Goal: Information Seeking & Learning: Compare options

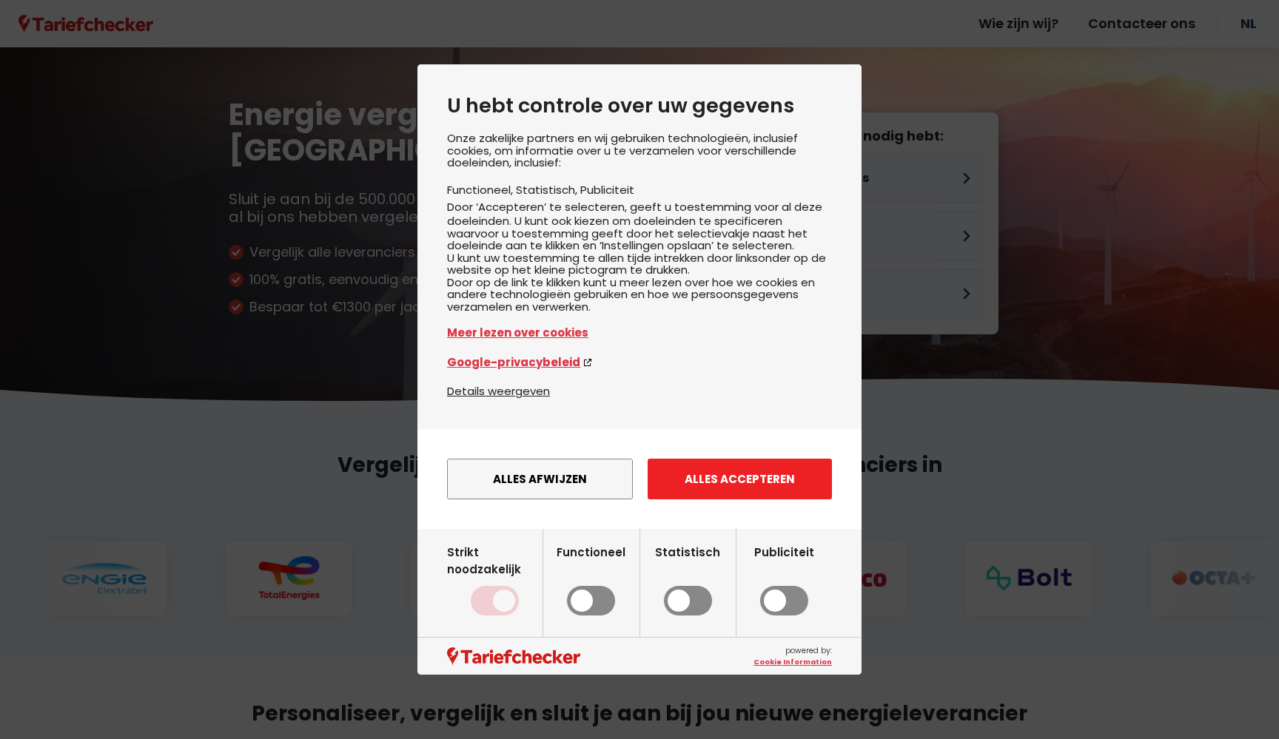
click at [810, 500] on button "Alles accepteren" at bounding box center [740, 479] width 184 height 41
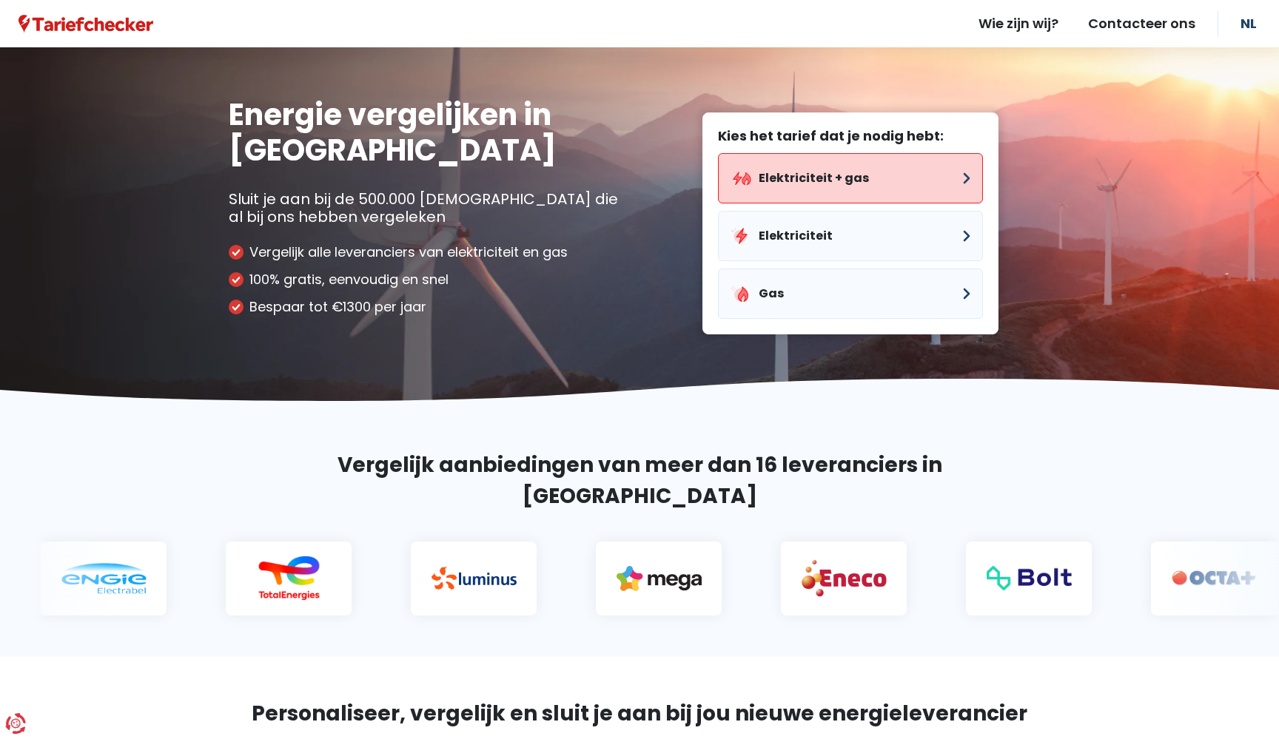
click at [832, 175] on button "Elektriciteit + gas" at bounding box center [850, 178] width 265 height 50
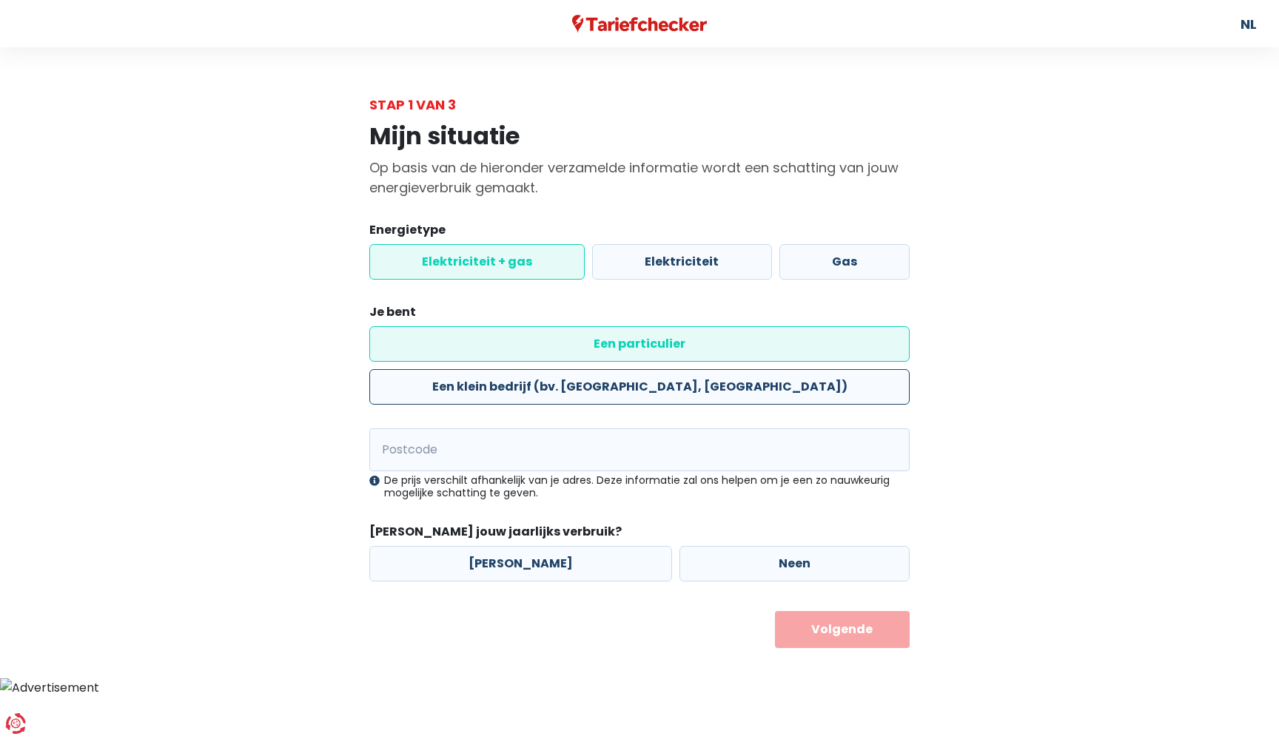
click at [754, 369] on label "Een klein bedrijf (bv. [GEOGRAPHIC_DATA], [GEOGRAPHIC_DATA])" at bounding box center [639, 387] width 540 height 36
click at [754, 369] on input "Een klein bedrijf (bv. [GEOGRAPHIC_DATA], [GEOGRAPHIC_DATA])" at bounding box center [639, 387] width 540 height 36
radio input "true"
radio input "false"
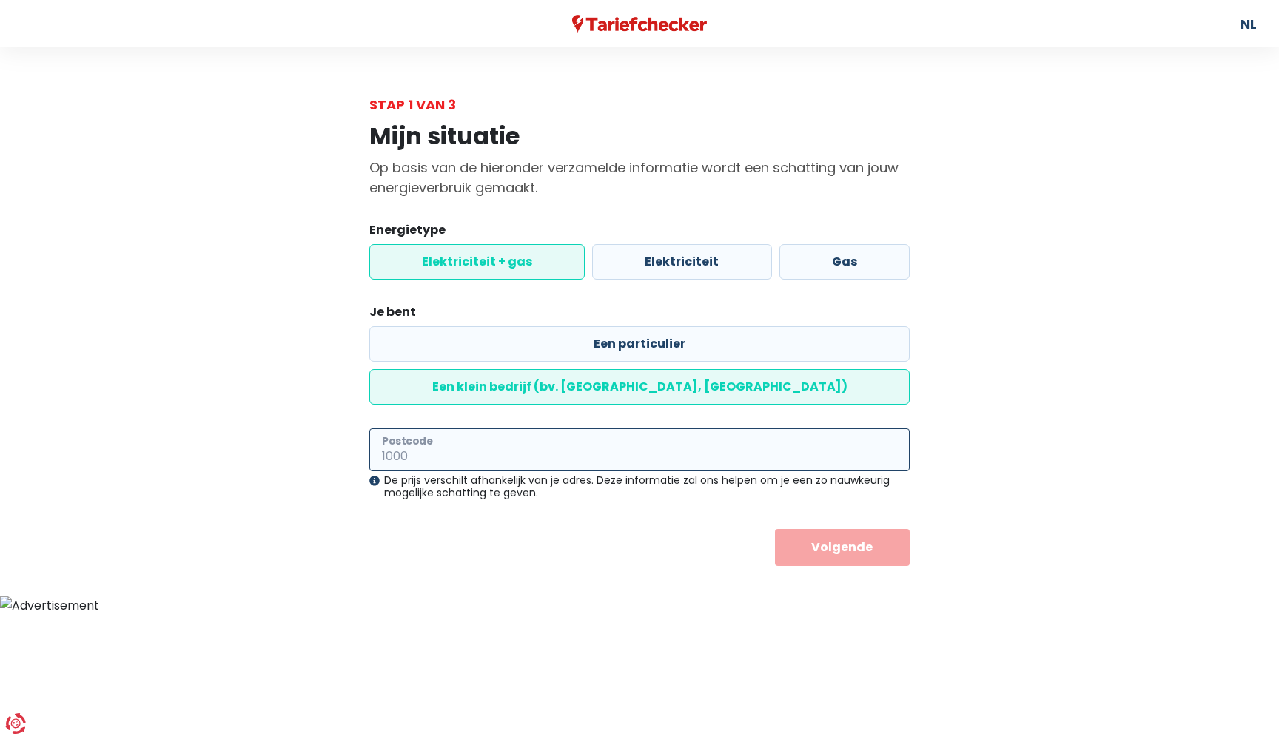
click at [855, 428] on input "Postcode" at bounding box center [639, 449] width 540 height 43
type input "9700"
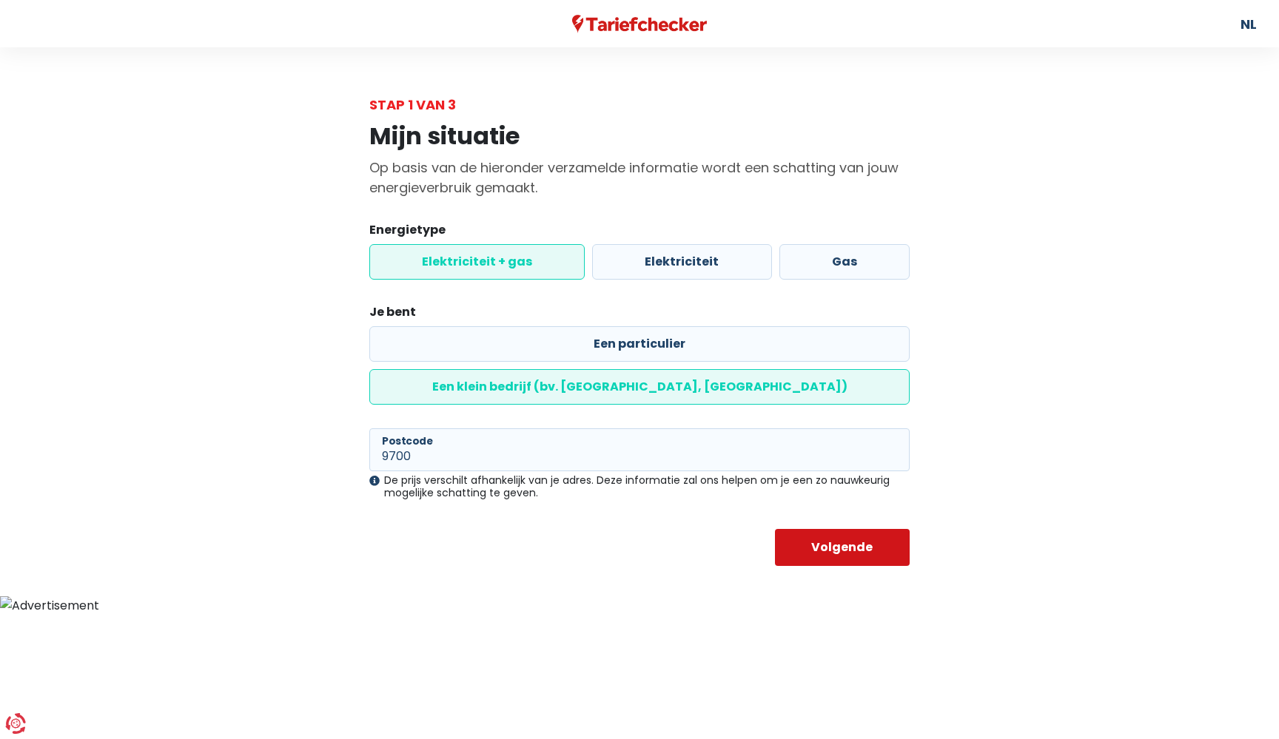
click at [878, 529] on button "Volgende" at bounding box center [842, 547] width 135 height 37
select select
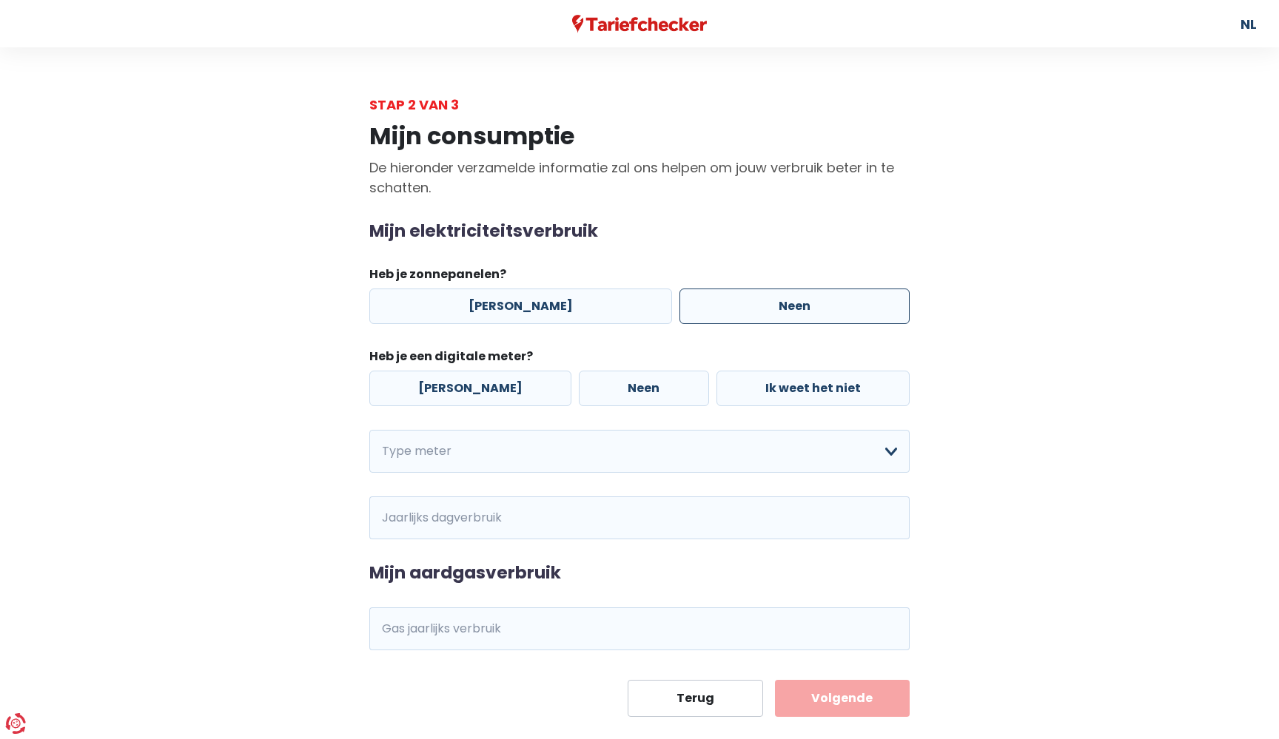
click at [807, 306] on label "Neen" at bounding box center [794, 307] width 230 height 36
click at [807, 306] on input "Neen" at bounding box center [794, 307] width 230 height 36
radio input "true"
click at [502, 383] on label "[PERSON_NAME]" at bounding box center [470, 389] width 202 height 36
click at [502, 383] on input "[PERSON_NAME]" at bounding box center [470, 389] width 202 height 36
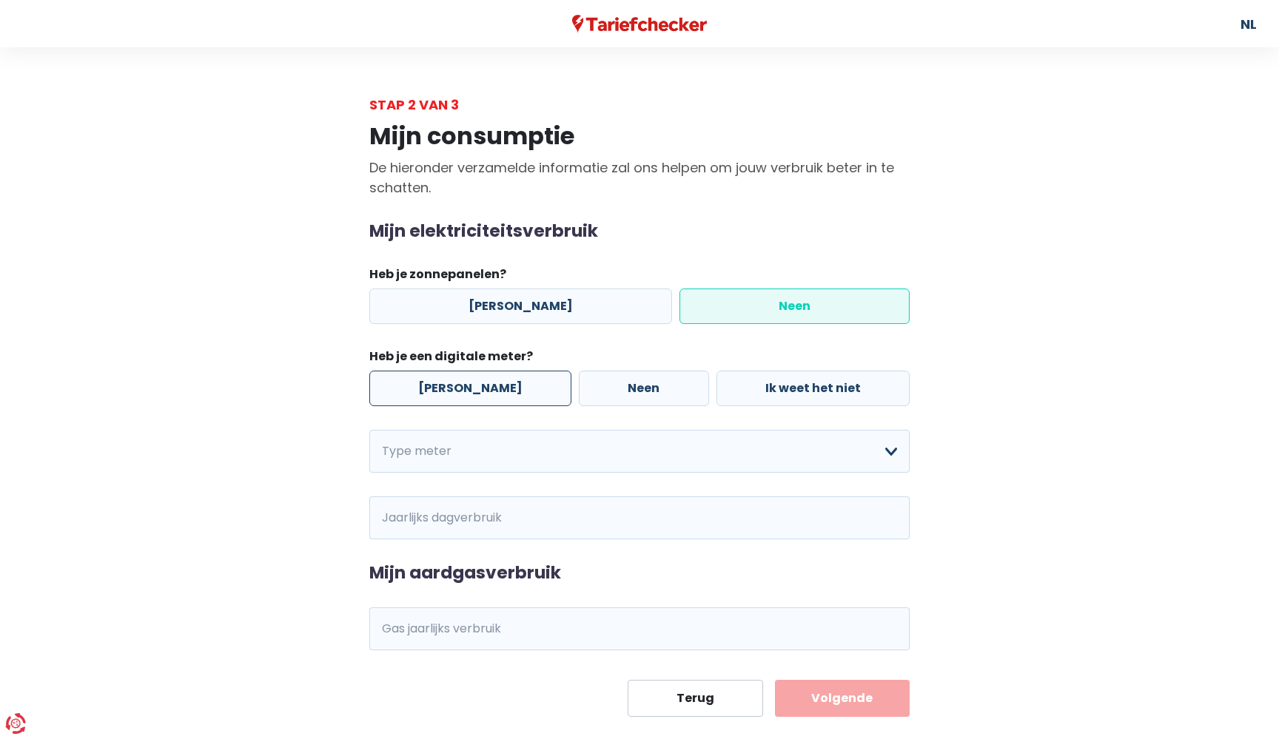
radio input "true"
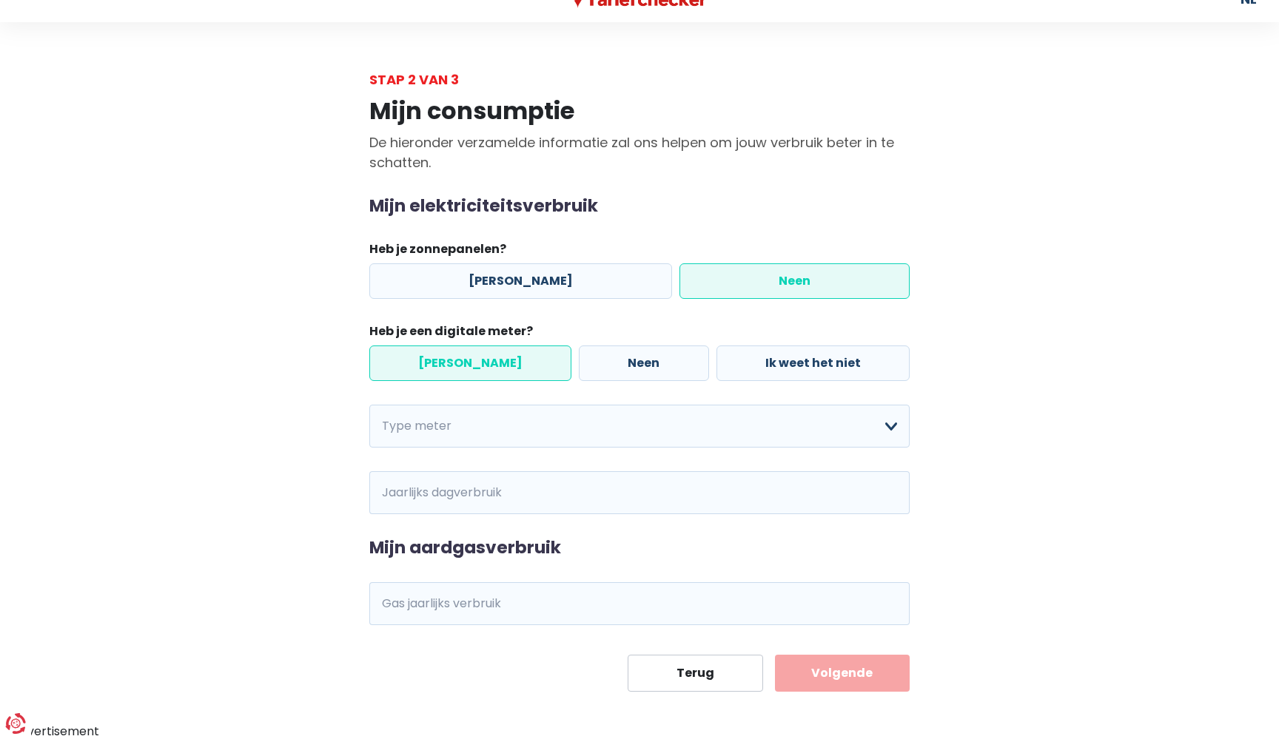
scroll to position [24, 0]
select select "day_single_rate"
click at [482, 503] on input "Jaarlijks dagverbruik" at bounding box center [660, 493] width 500 height 43
click at [457, 611] on input "Gas jaarlijks verbruik" at bounding box center [660, 604] width 500 height 43
click at [840, 676] on button "Volgende" at bounding box center [842, 674] width 135 height 37
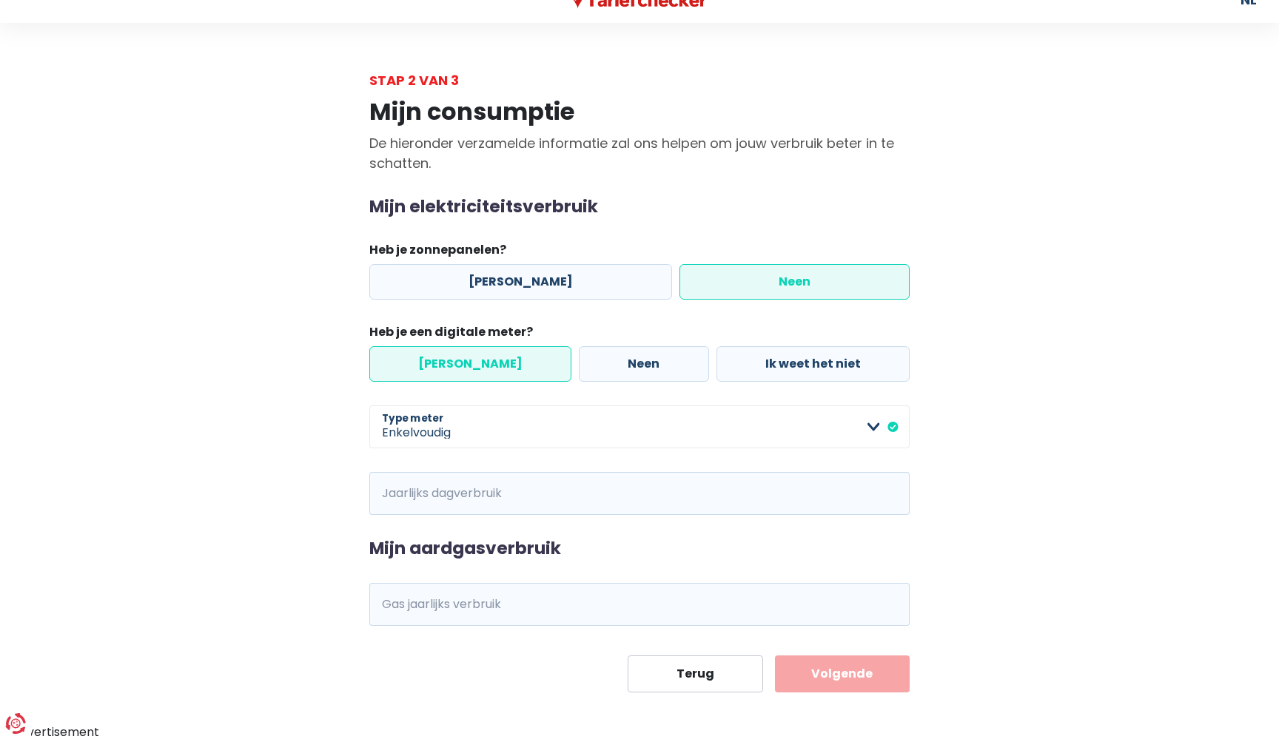
scroll to position [57, 0]
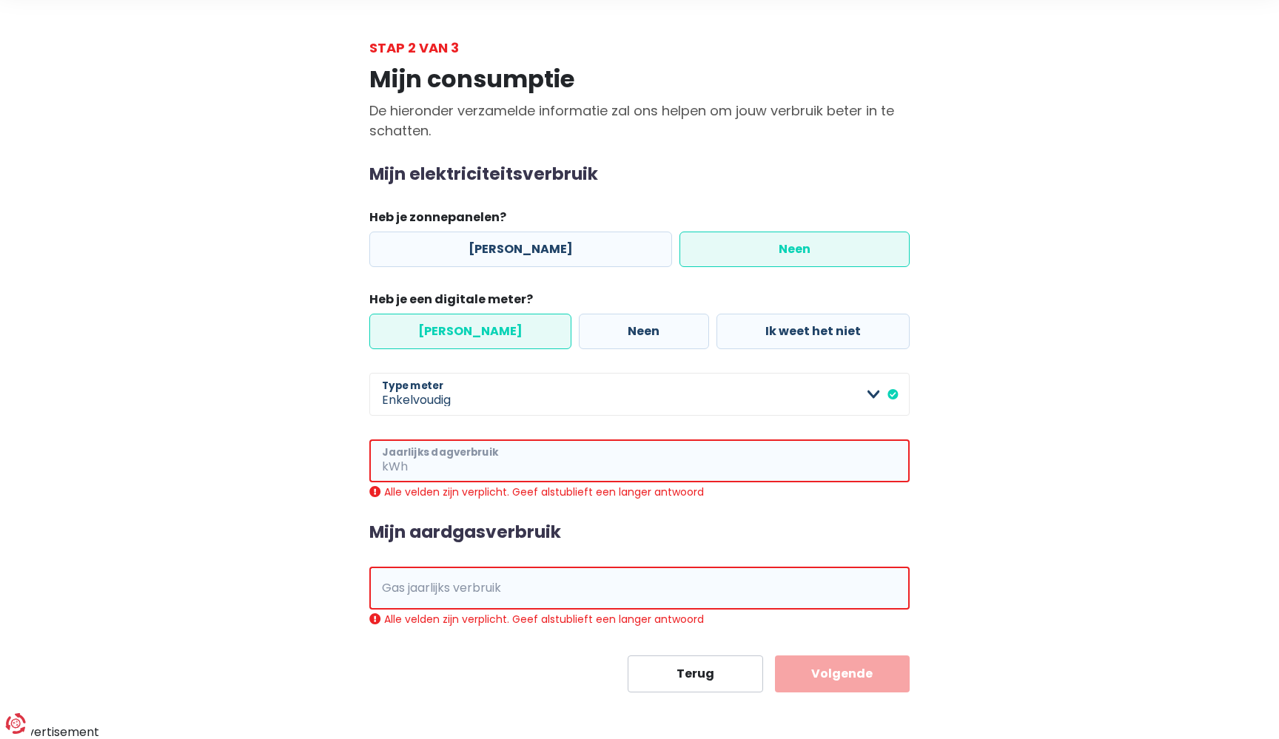
click at [607, 456] on input "Jaarlijks dagverbruik" at bounding box center [660, 461] width 499 height 43
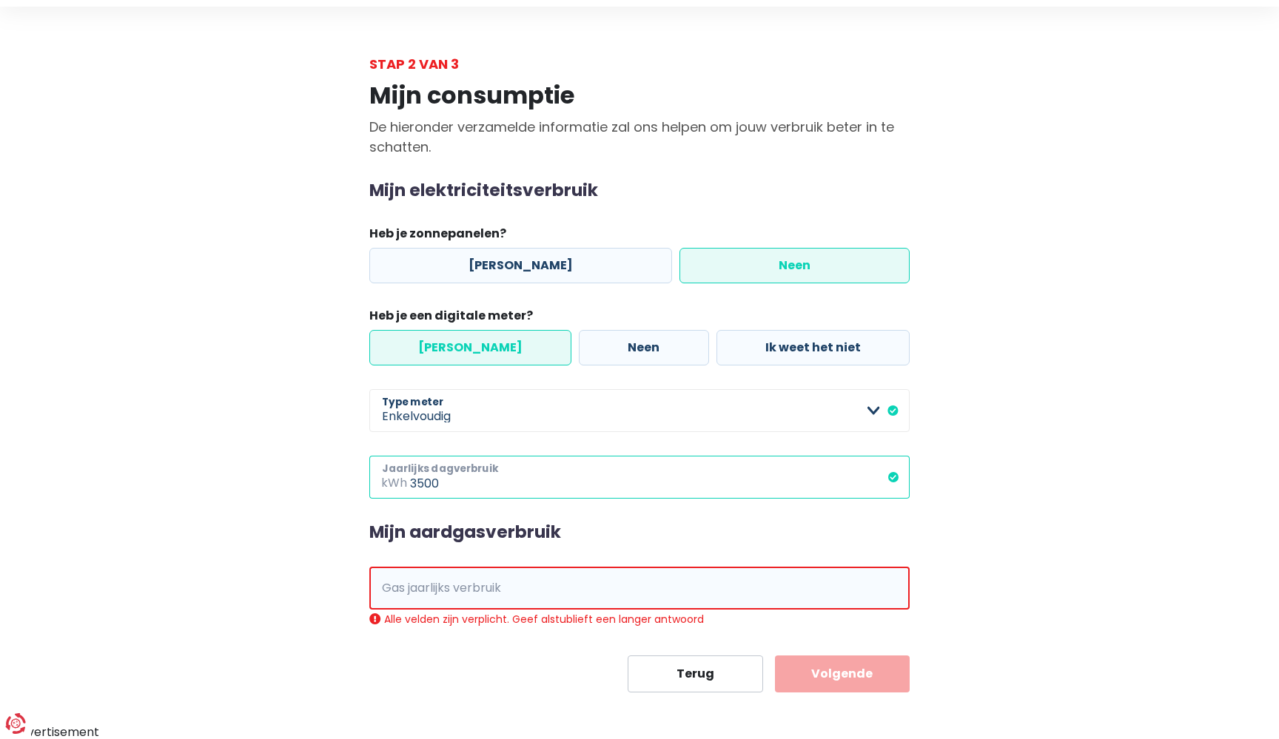
type input "3500"
click at [488, 595] on input "Gas jaarlijks verbruik" at bounding box center [660, 588] width 499 height 43
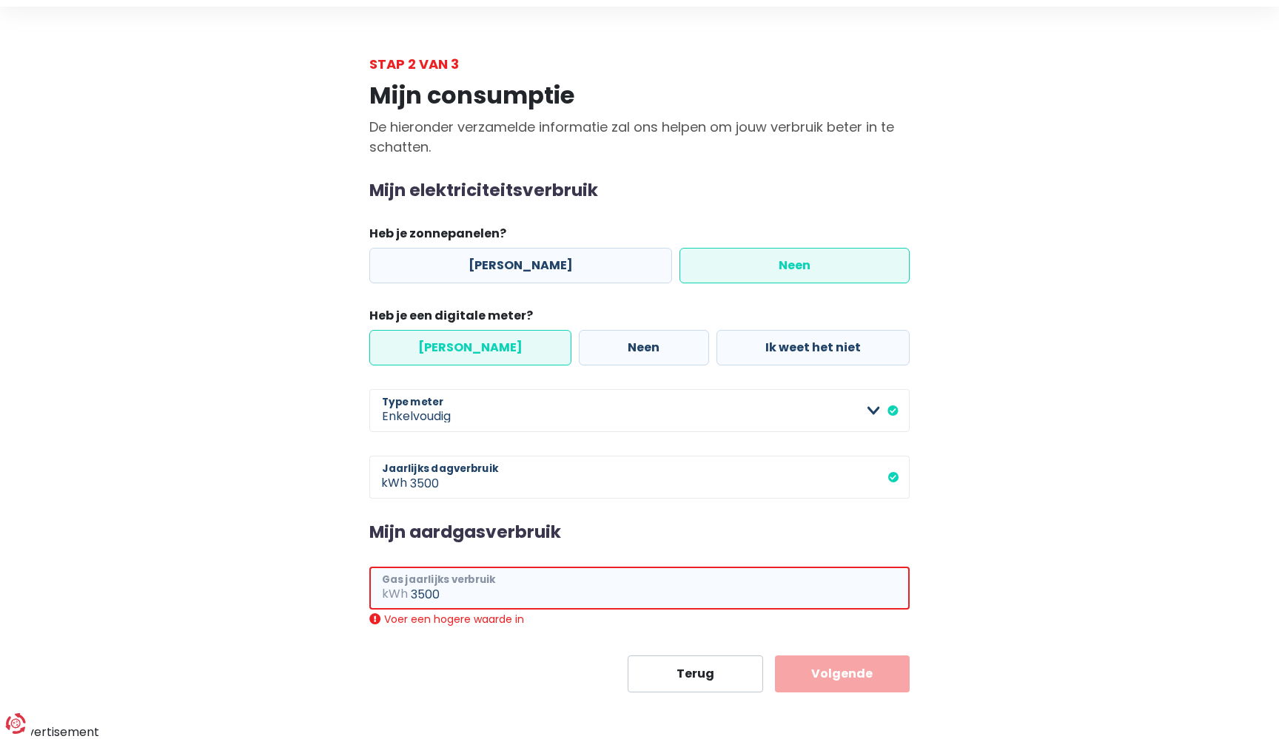
scroll to position [24, 0]
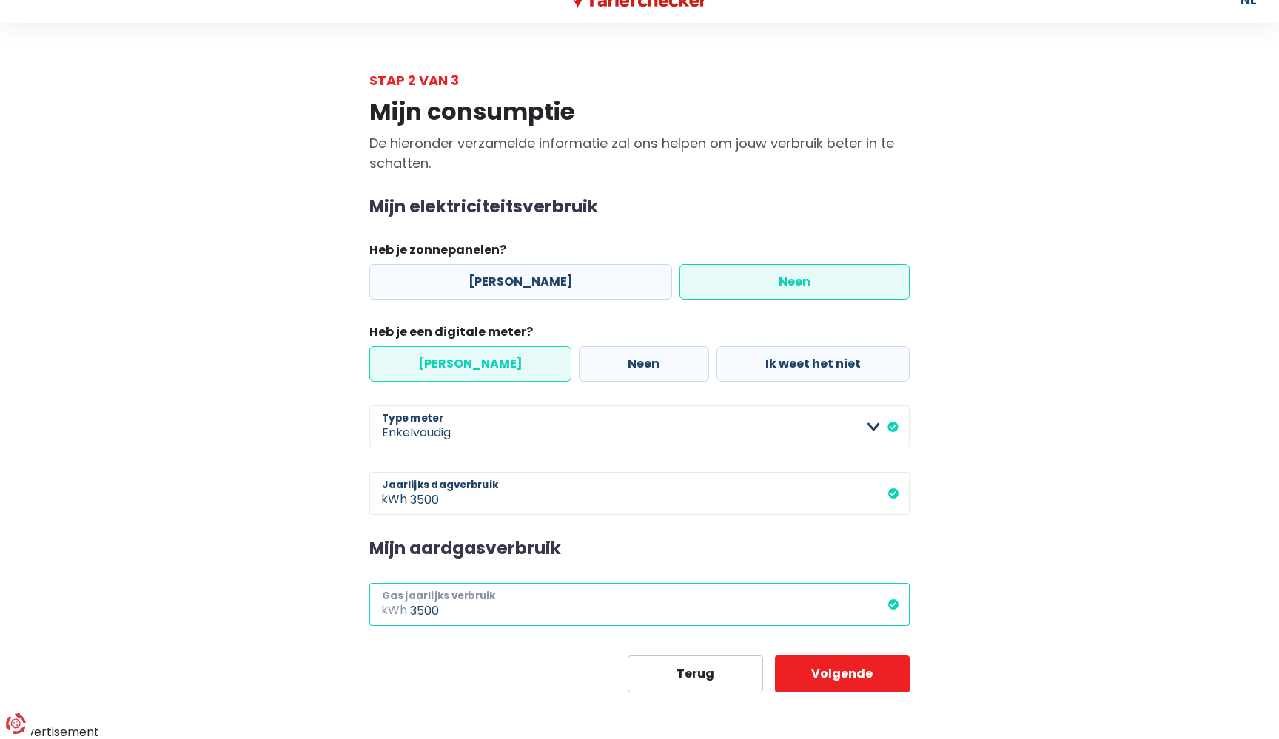
type input "3500"
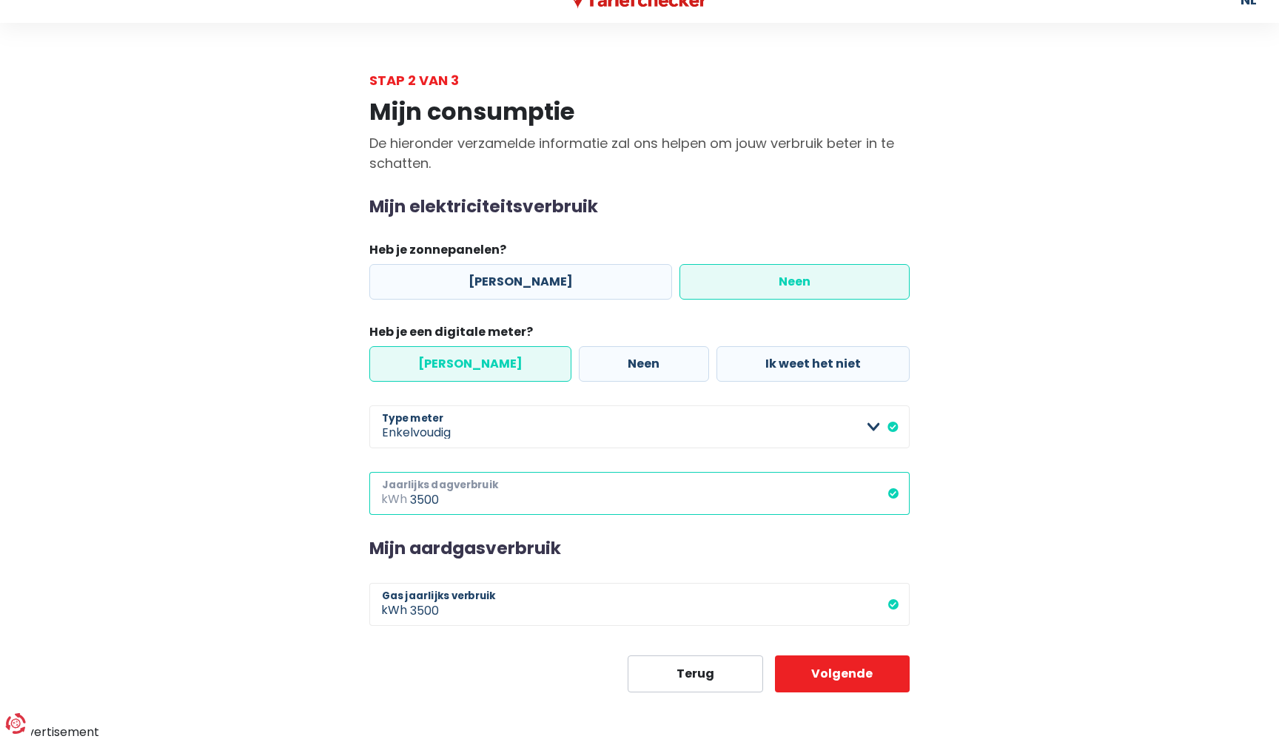
click at [471, 494] on input "3500" at bounding box center [660, 493] width 500 height 43
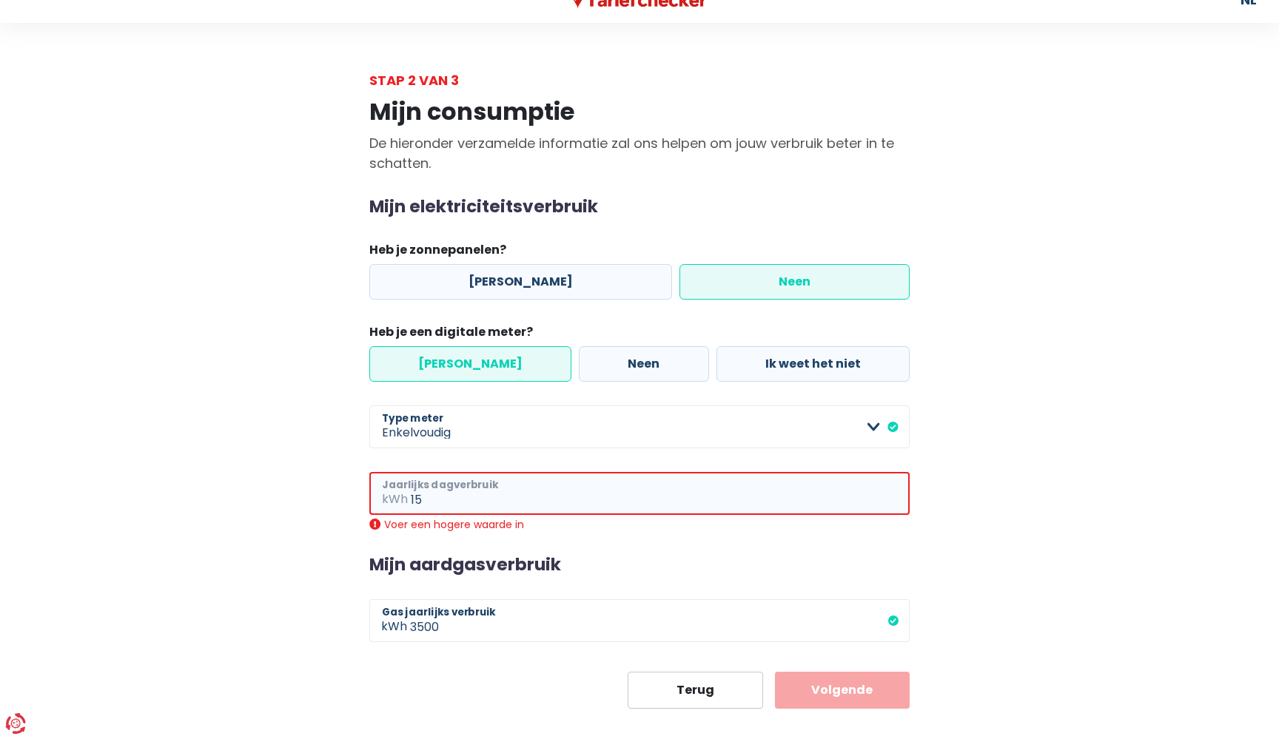
type input "15"
click at [375, 522] on div "Voer een hogere waarde in" at bounding box center [639, 524] width 540 height 13
click at [556, 523] on div "Voer een hogere waarde in" at bounding box center [639, 524] width 540 height 13
click at [644, 575] on div "Mijn aardgasverbruik 3500 kWh Gas jaarlijks verbruik" at bounding box center [639, 598] width 540 height 87
click at [432, 495] on input "15" at bounding box center [660, 493] width 499 height 43
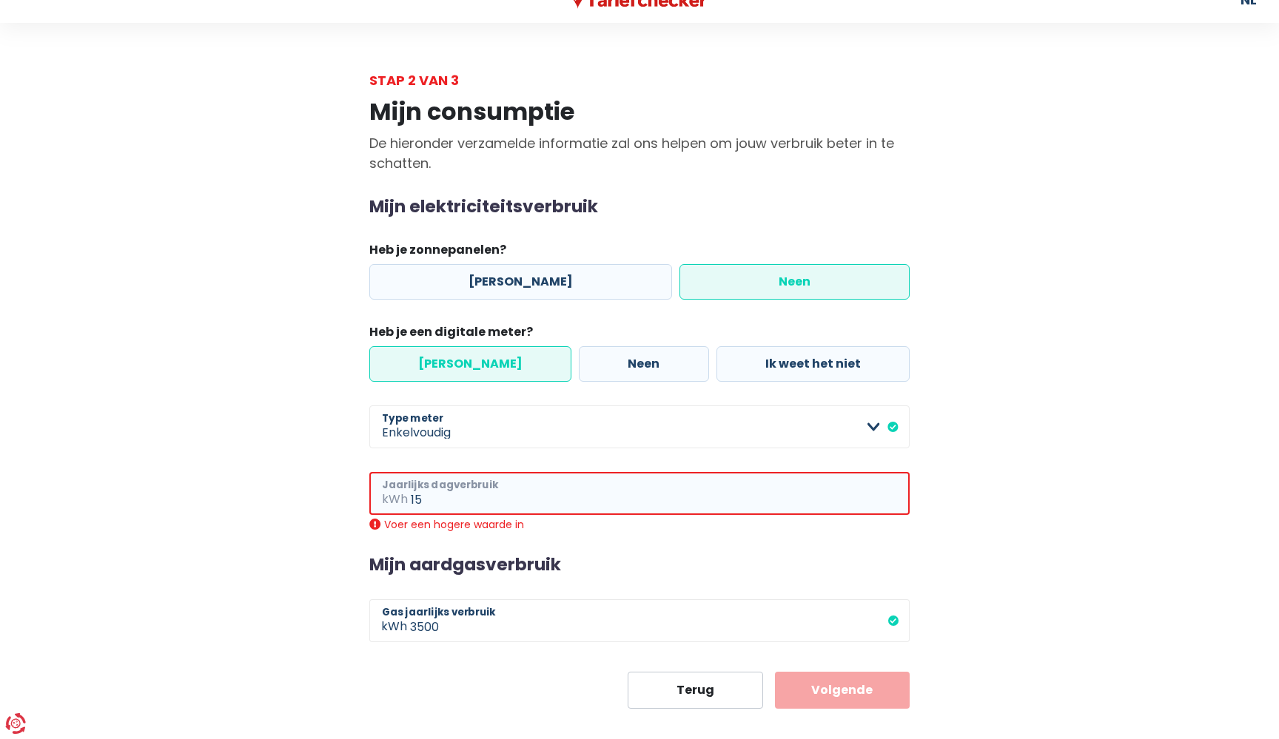
click at [432, 495] on input "15" at bounding box center [660, 493] width 499 height 43
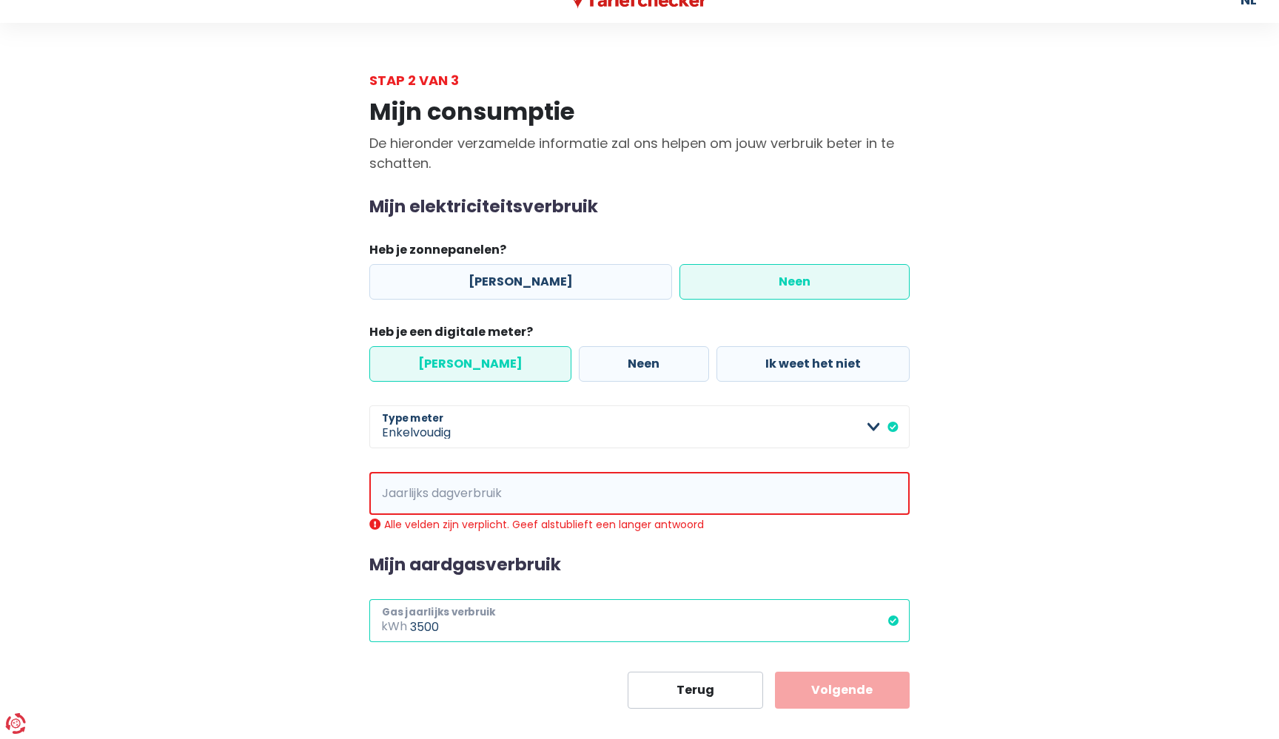
click at [801, 616] on input "3500" at bounding box center [660, 620] width 500 height 43
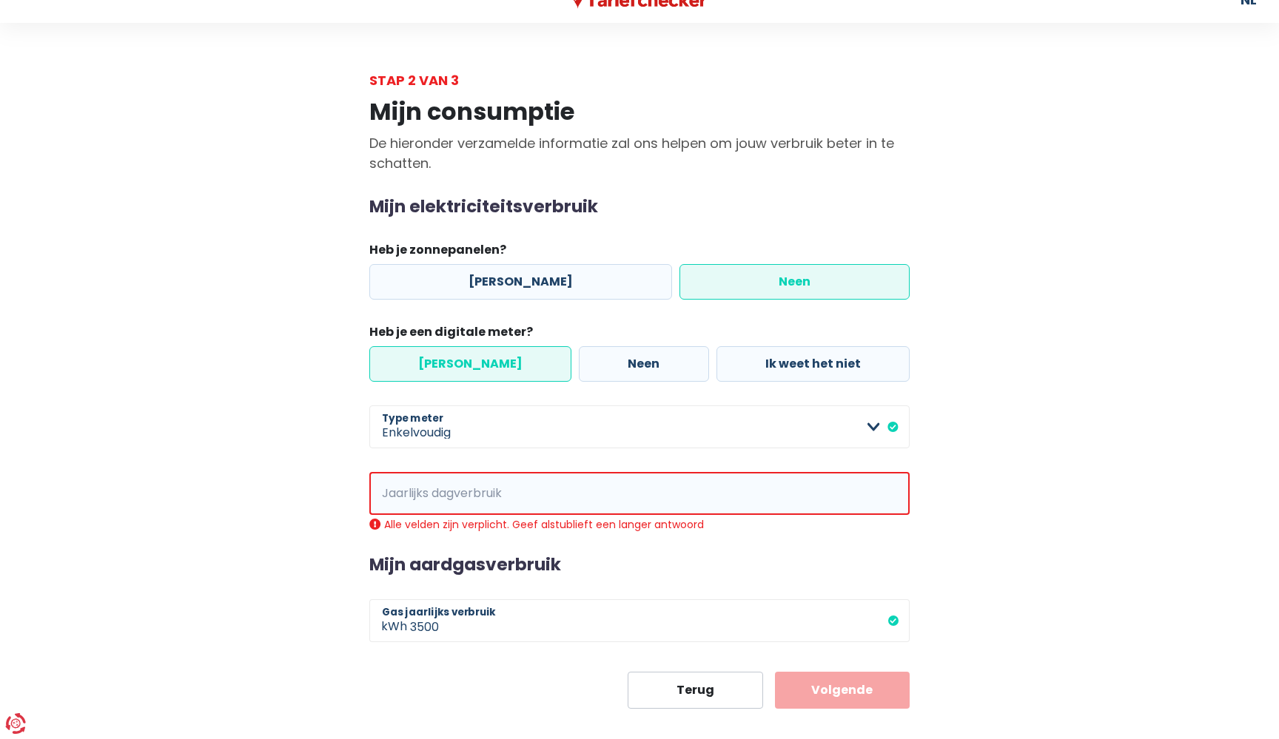
click at [1066, 469] on main "Stap 2 van 3 Mijn consumptie De hieronder verzamelde informatie zal ons helpen …" at bounding box center [639, 389] width 1279 height 639
click at [443, 498] on input "Jaarlijks dagverbruik" at bounding box center [660, 493] width 499 height 43
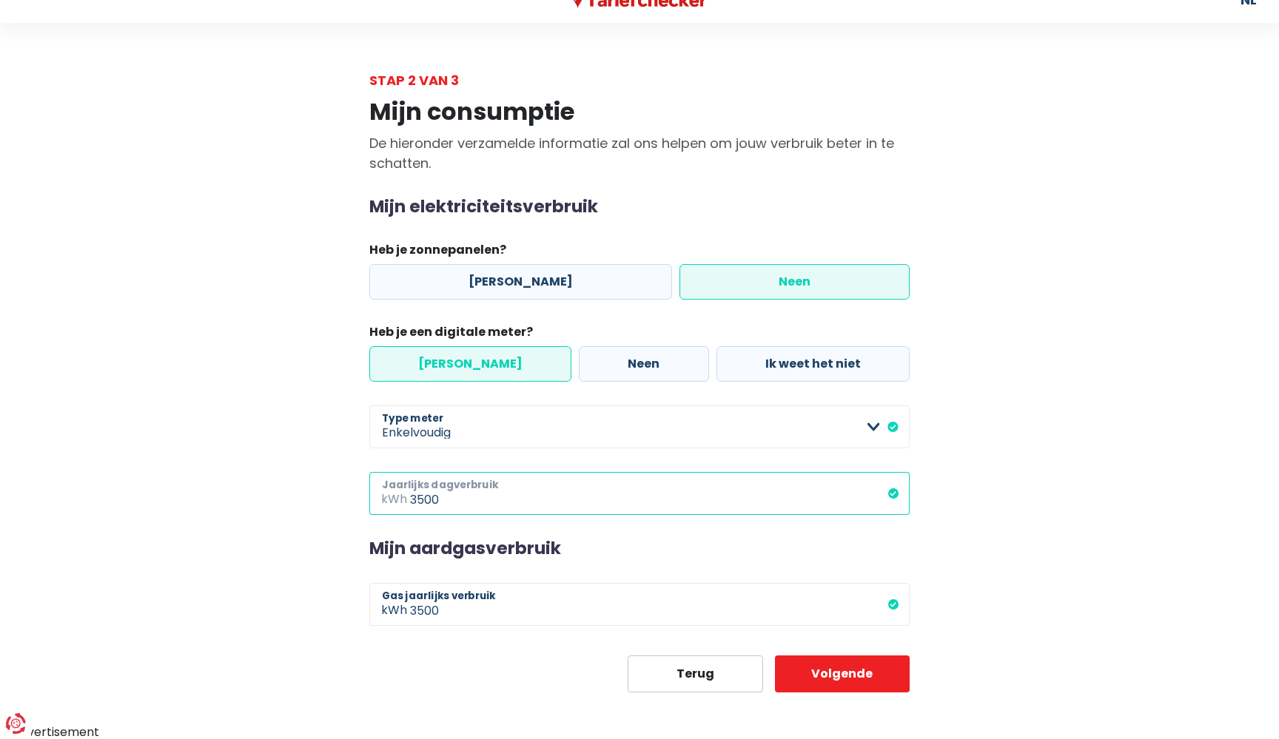
type input "3500"
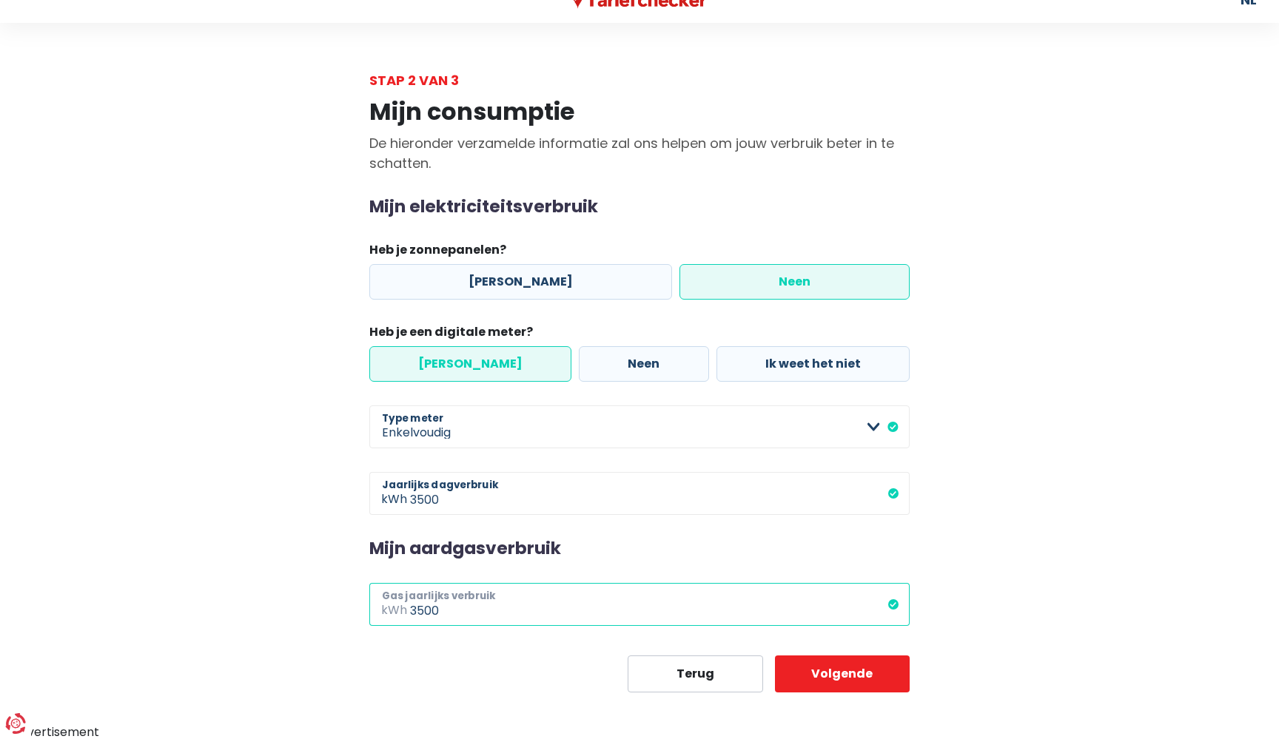
click at [453, 613] on input "3500" at bounding box center [660, 604] width 500 height 43
type input "20000"
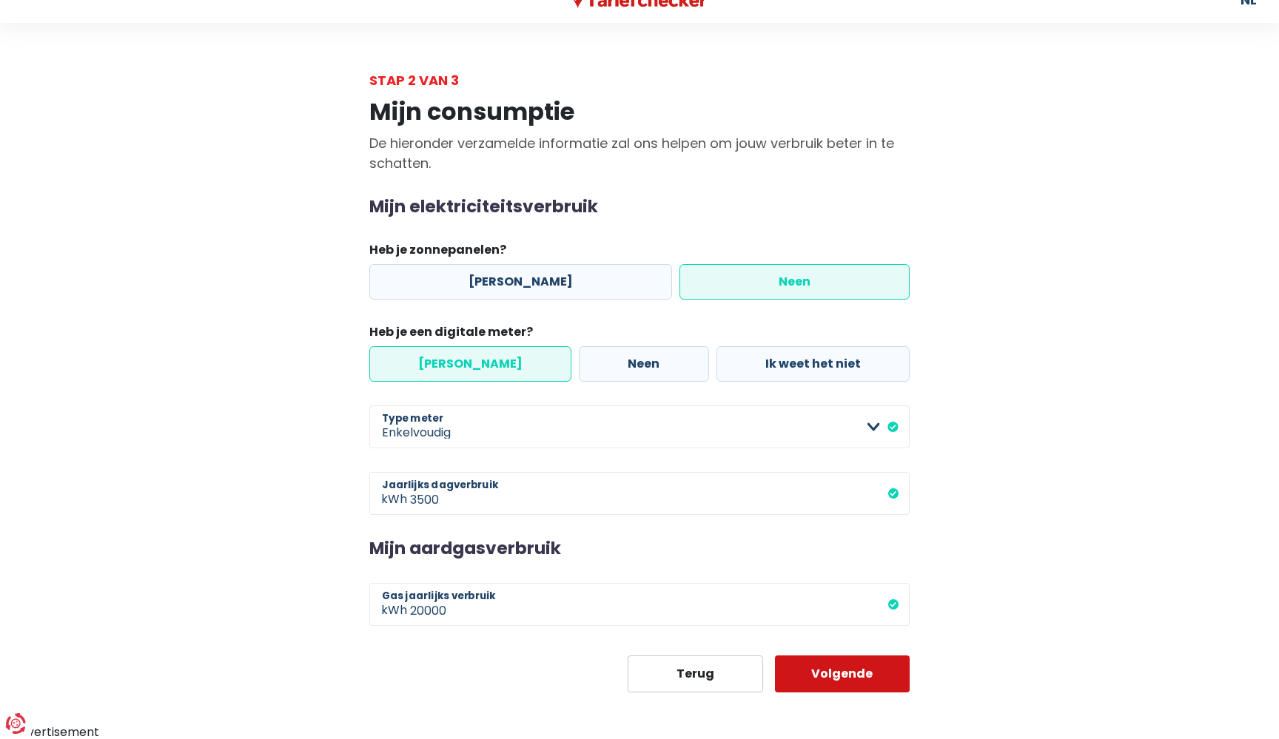
click at [827, 674] on button "Volgende" at bounding box center [842, 674] width 135 height 37
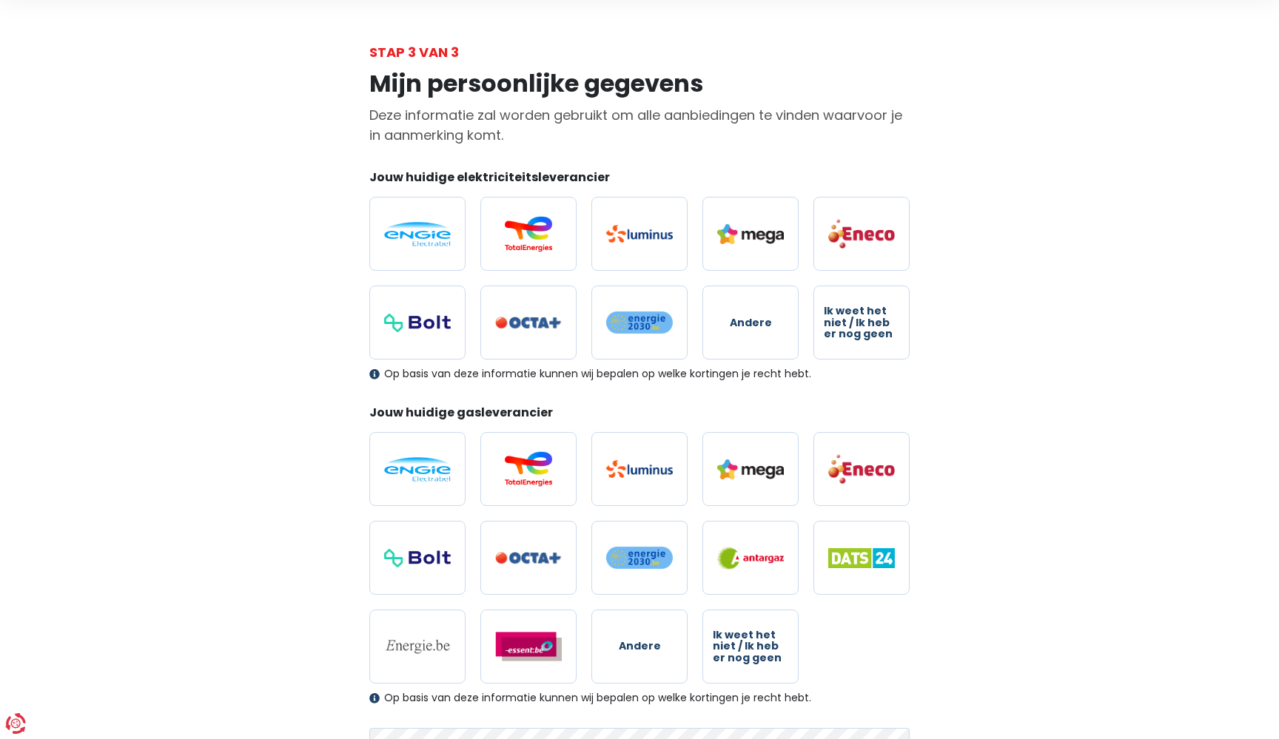
scroll to position [52, 0]
click at [423, 242] on img at bounding box center [417, 235] width 67 height 24
click at [423, 242] on input "radio" at bounding box center [417, 235] width 96 height 74
radio input "true"
click at [869, 303] on label "Ik weet het niet / Ik heb er nog geen" at bounding box center [861, 323] width 96 height 74
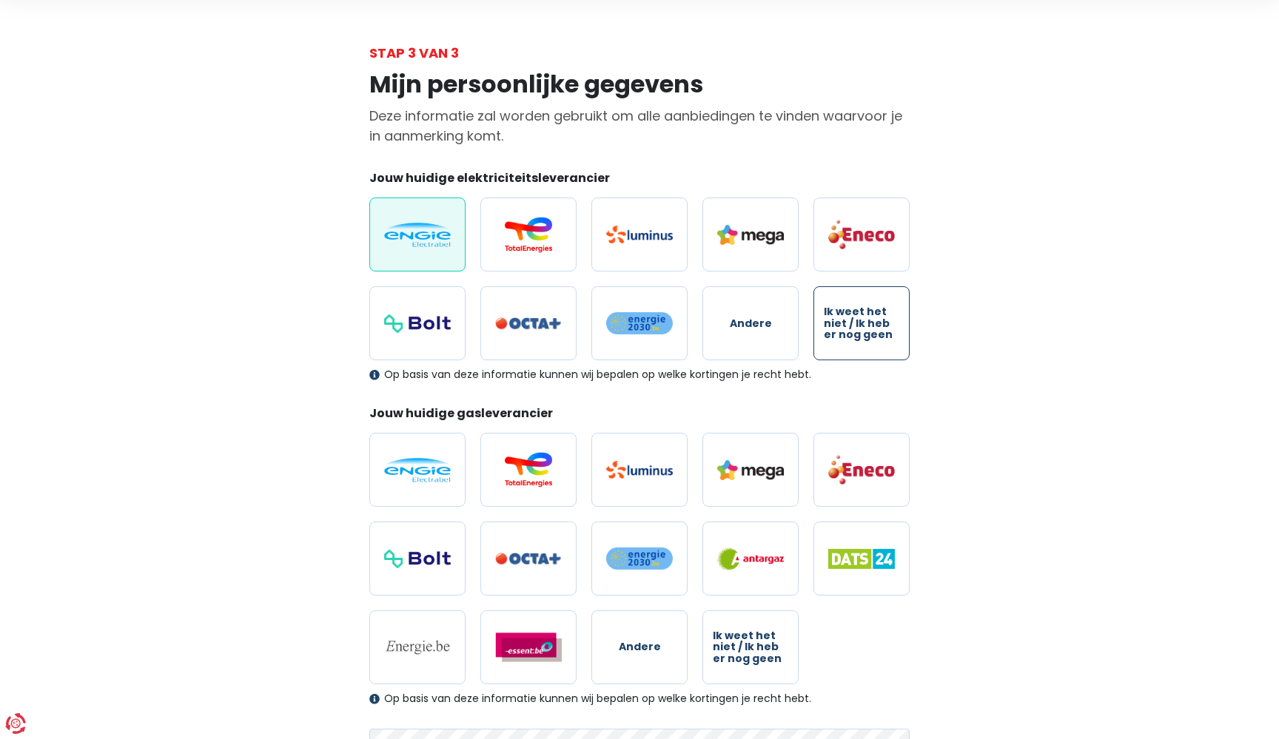
click at [869, 303] on input "Ik weet het niet / Ik heb er nog geen" at bounding box center [861, 323] width 96 height 74
radio input "true"
radio input "false"
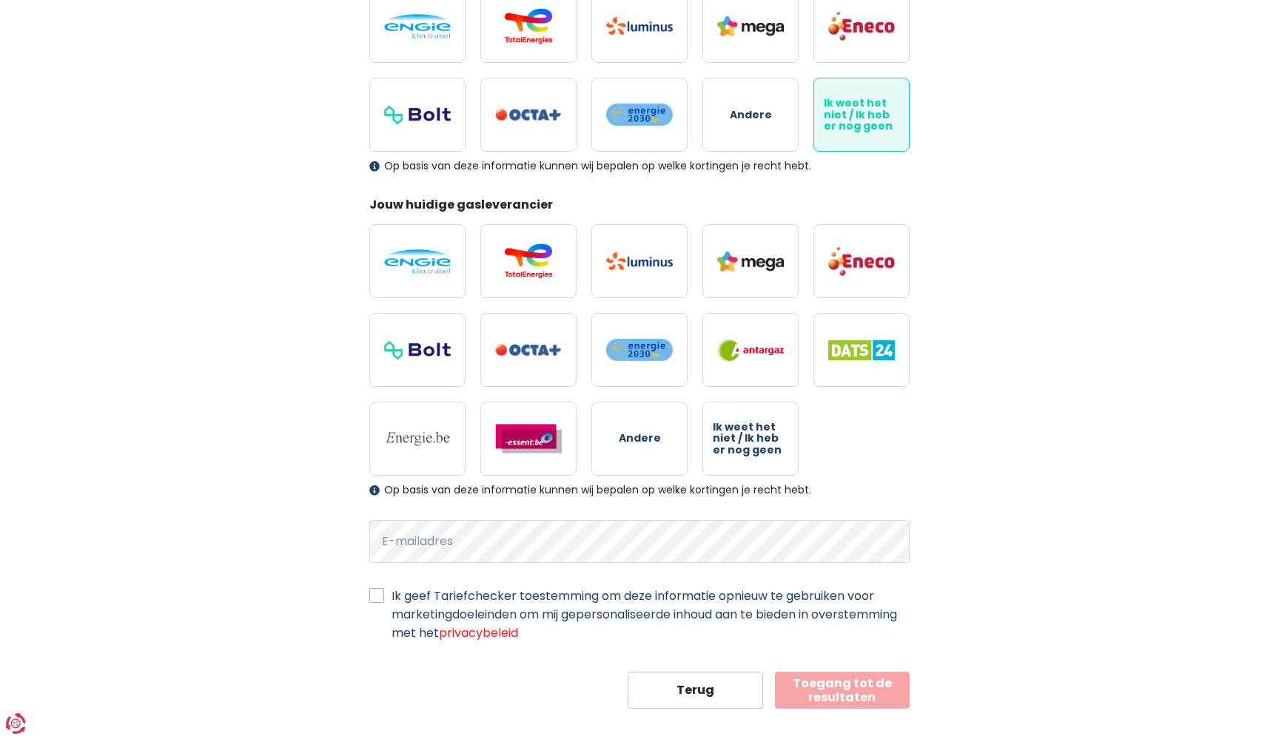
scroll to position [259, 0]
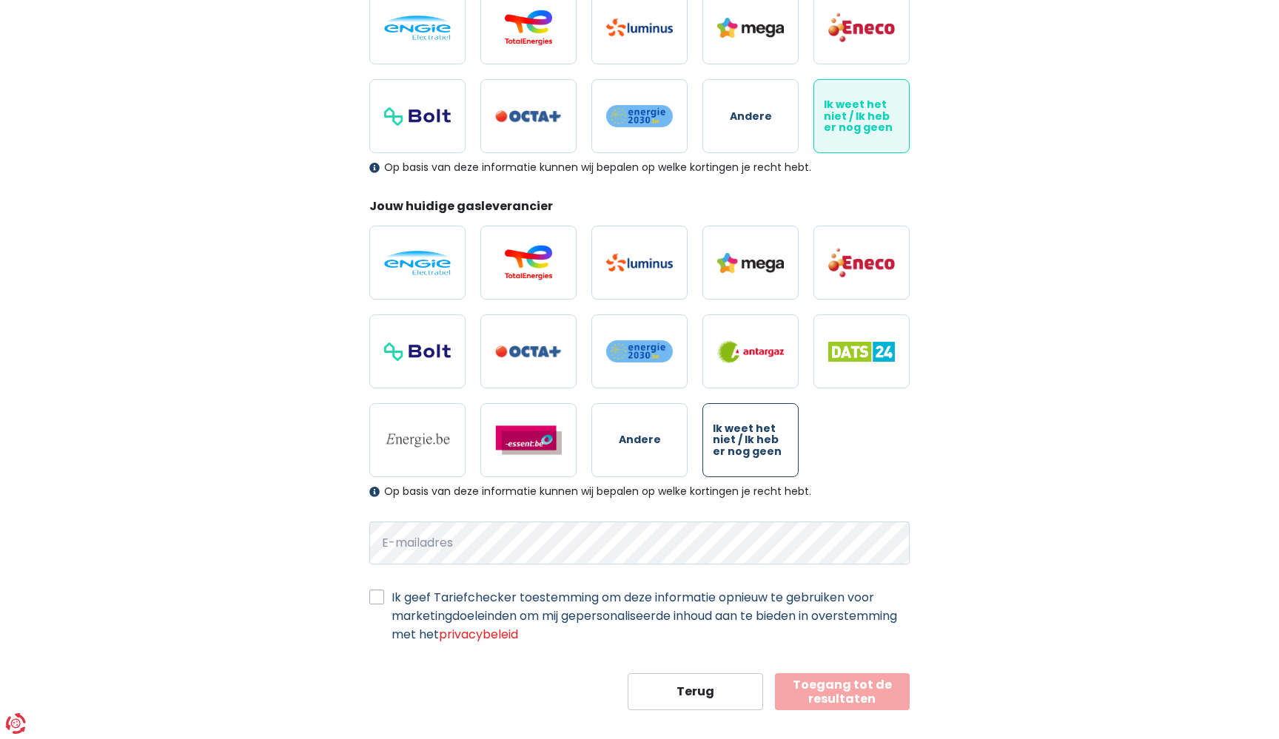
click at [773, 415] on label "Ik weet het niet / Ik heb er nog geen" at bounding box center [750, 440] width 96 height 74
click at [773, 415] on input "Ik weet het niet / Ik heb er nog geen" at bounding box center [750, 440] width 96 height 74
radio input "true"
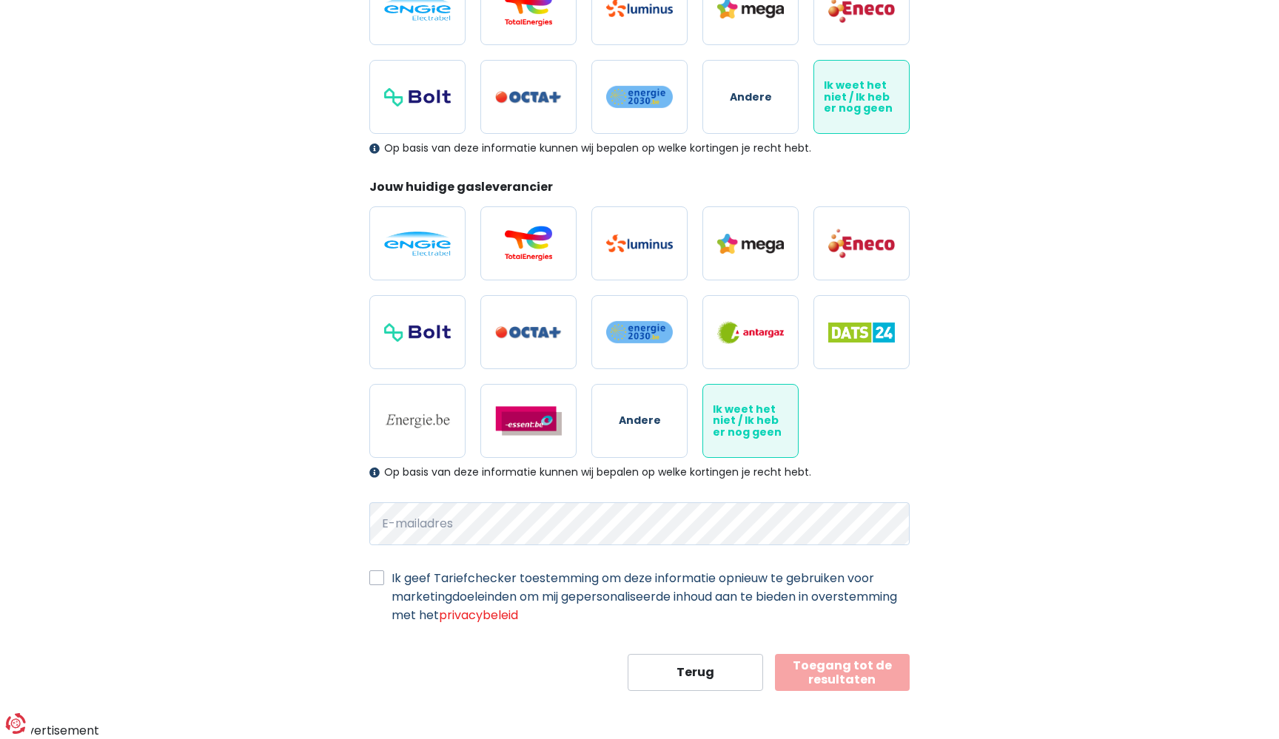
scroll to position [277, 0]
click at [391, 584] on label "Ik geef Tariefchecker toestemming om deze informatie opnieuw te gebruiken voor …" at bounding box center [650, 599] width 518 height 56
click at [378, 584] on input "Ik geef Tariefchecker toestemming om deze informatie opnieuw te gebruiken voor …" at bounding box center [376, 578] width 15 height 15
checkbox input "true"
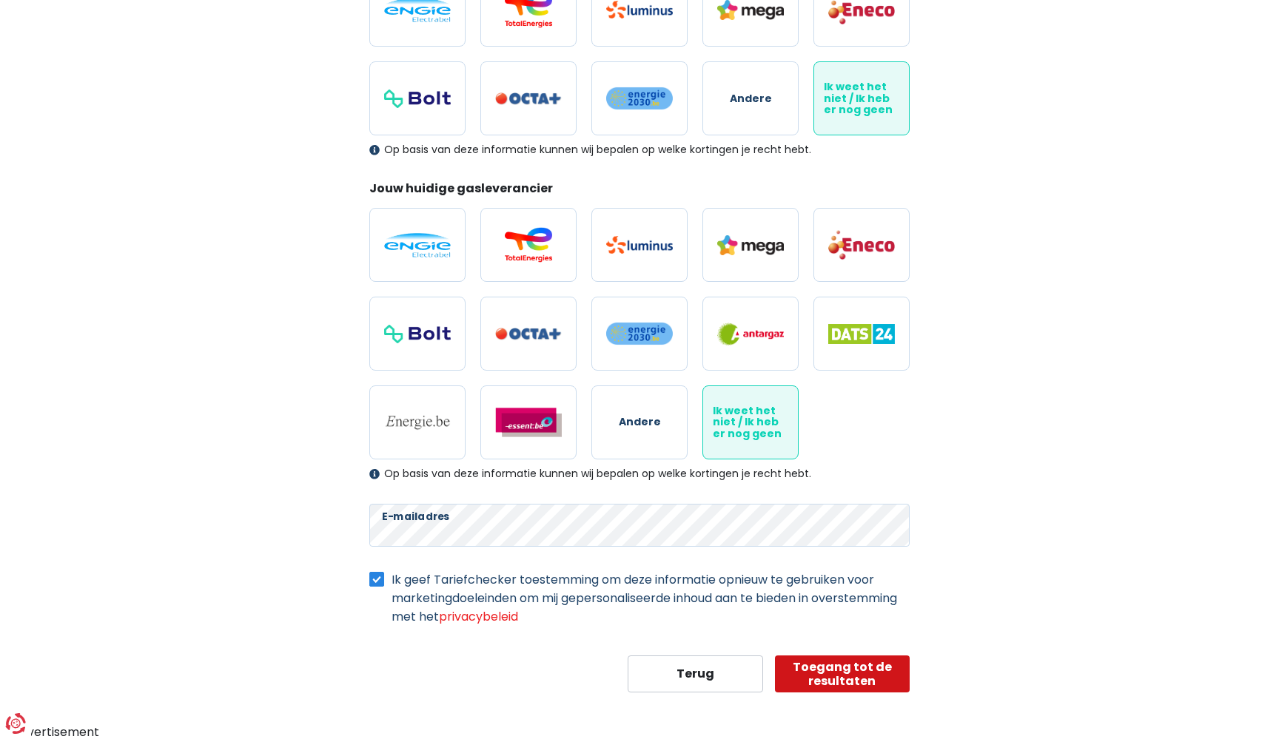
click at [870, 657] on button "Toegang tot de resultaten" at bounding box center [842, 674] width 135 height 37
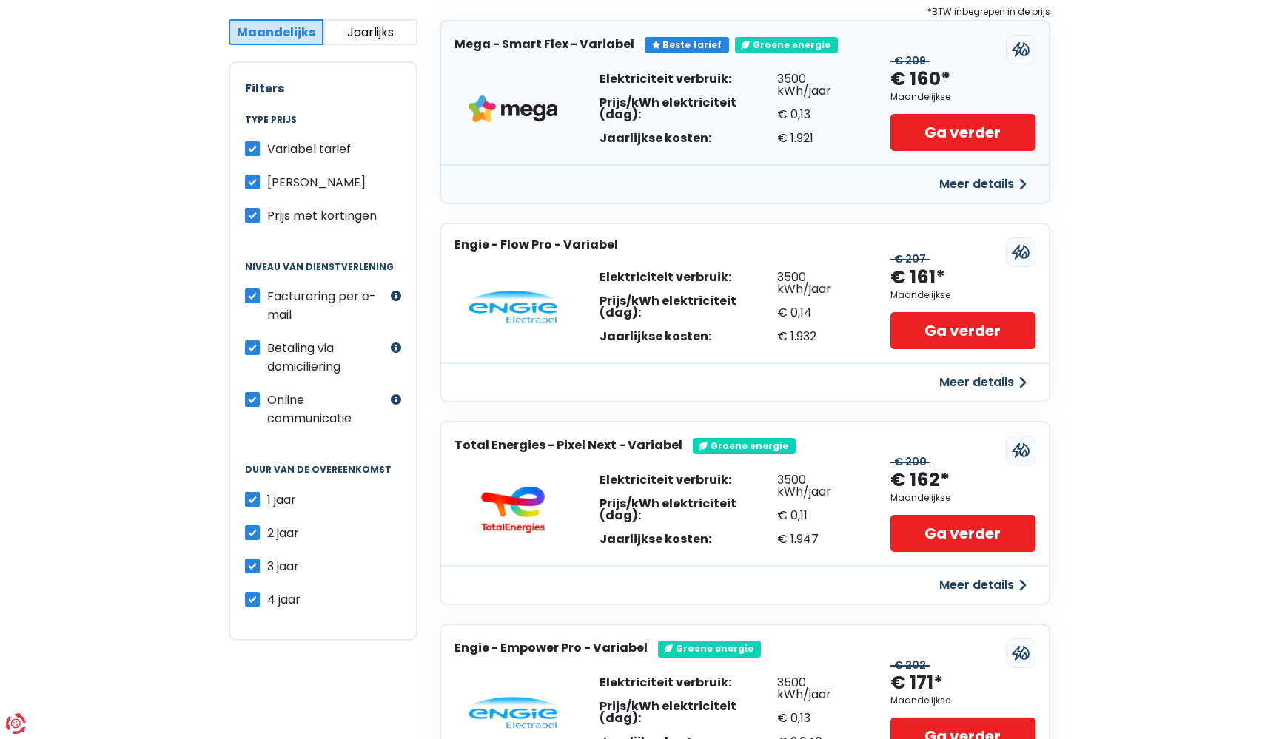
scroll to position [295, 0]
click at [267, 597] on label "4 jaar" at bounding box center [283, 599] width 33 height 19
click at [256, 597] on input "4 jaar" at bounding box center [252, 597] width 15 height 15
checkbox input "false"
click at [267, 570] on label "3 jaar" at bounding box center [283, 565] width 32 height 19
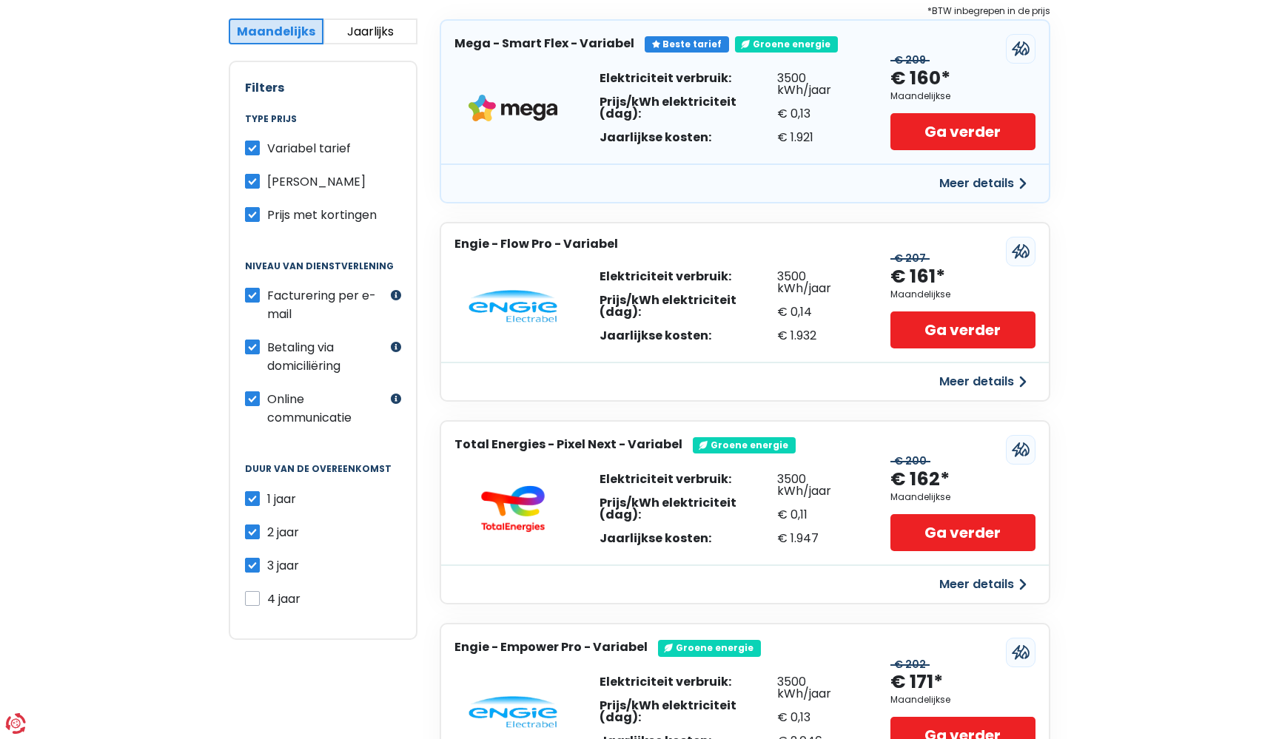
click at [257, 570] on input "3 jaar" at bounding box center [252, 563] width 15 height 15
checkbox input "false"
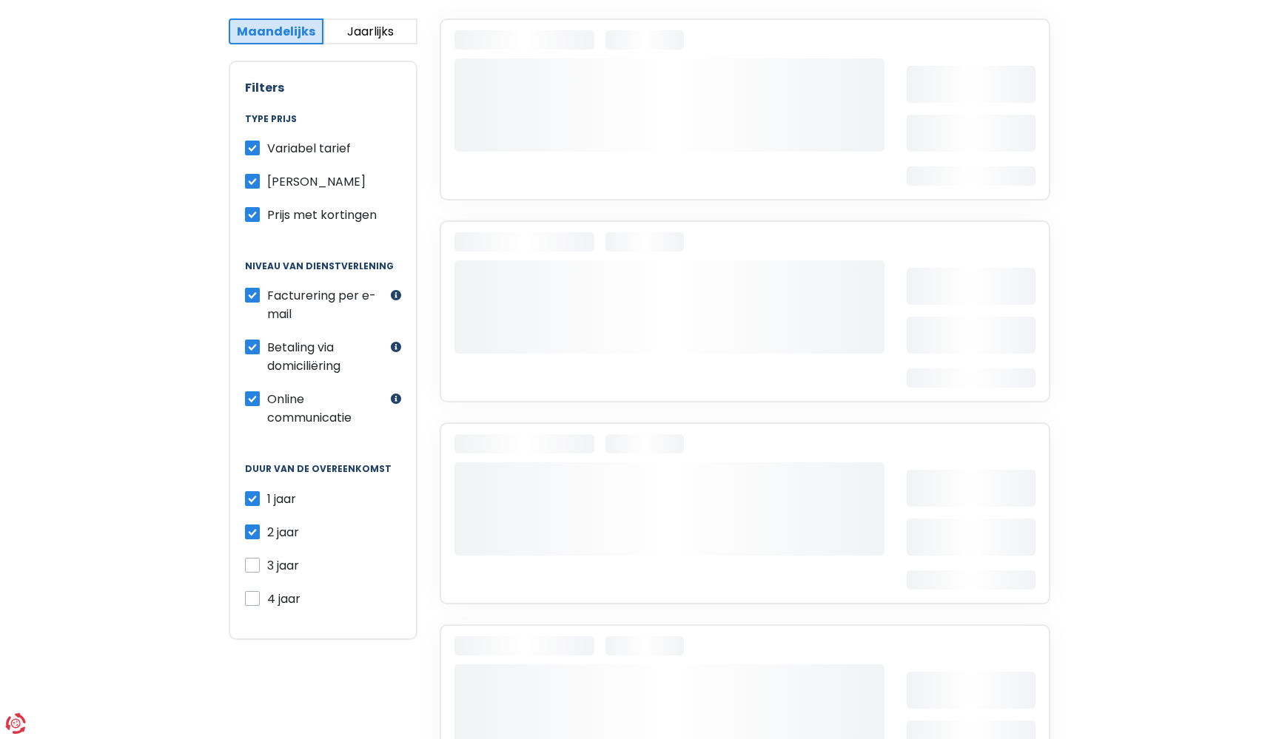
click at [267, 534] on label "2 jaar" at bounding box center [283, 532] width 32 height 19
click at [252, 534] on input "2 jaar" at bounding box center [252, 530] width 15 height 15
checkbox input "false"
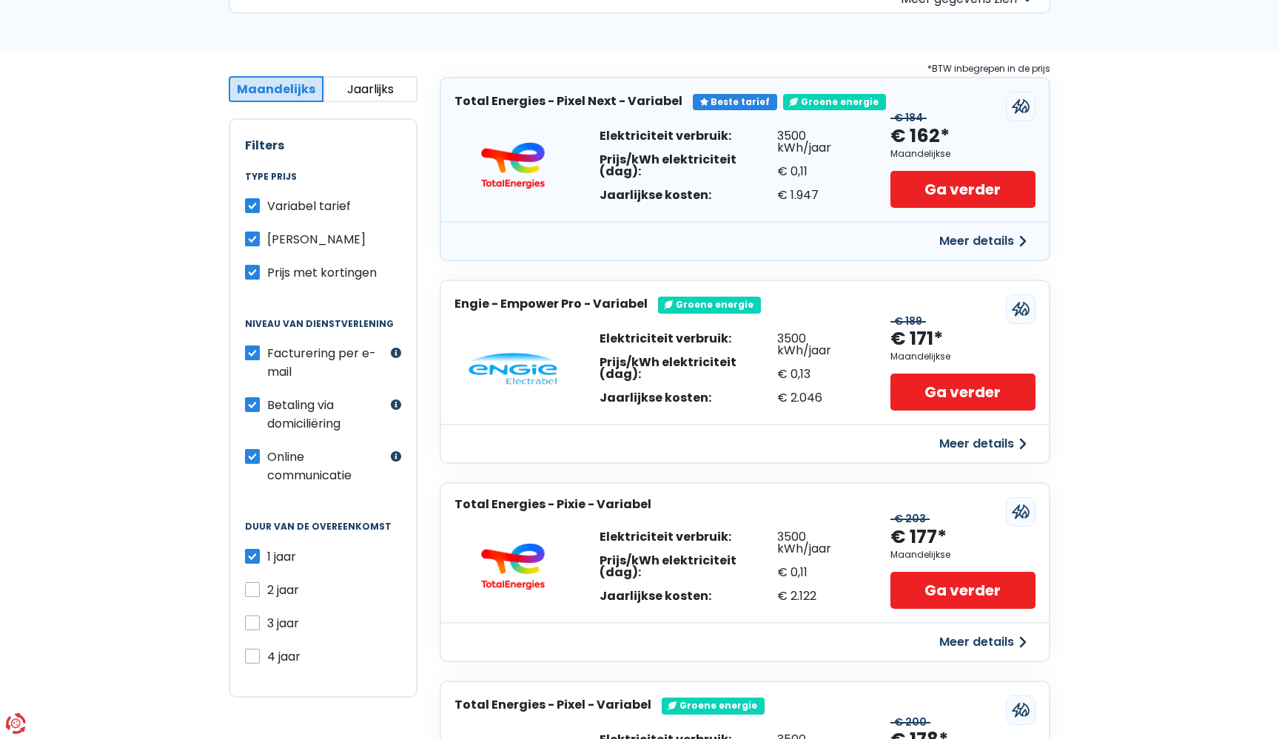
scroll to position [229, 0]
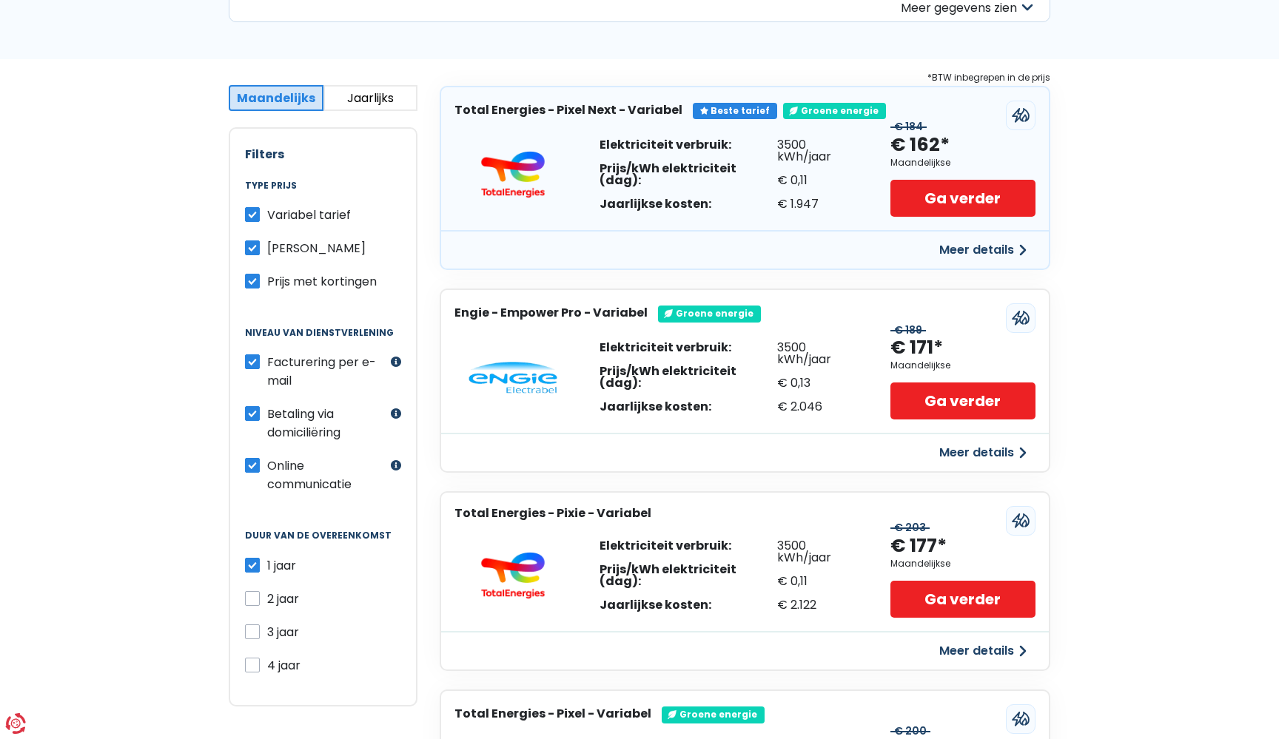
click at [267, 282] on label "Prijs met kortingen" at bounding box center [322, 281] width 110 height 19
click at [255, 282] on input "Prijs met kortingen" at bounding box center [252, 279] width 15 height 15
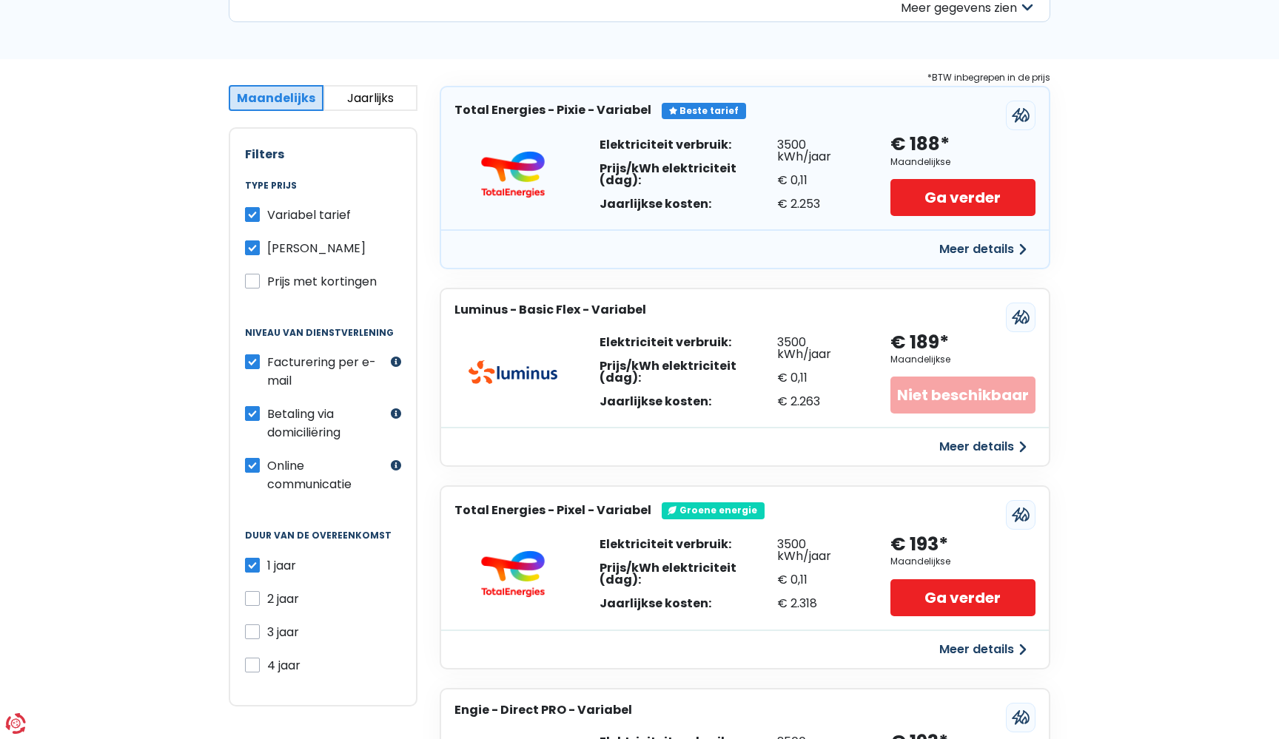
click at [267, 278] on label "Prijs met kortingen" at bounding box center [322, 281] width 110 height 19
click at [249, 278] on input "Prijs met kortingen" at bounding box center [252, 279] width 15 height 15
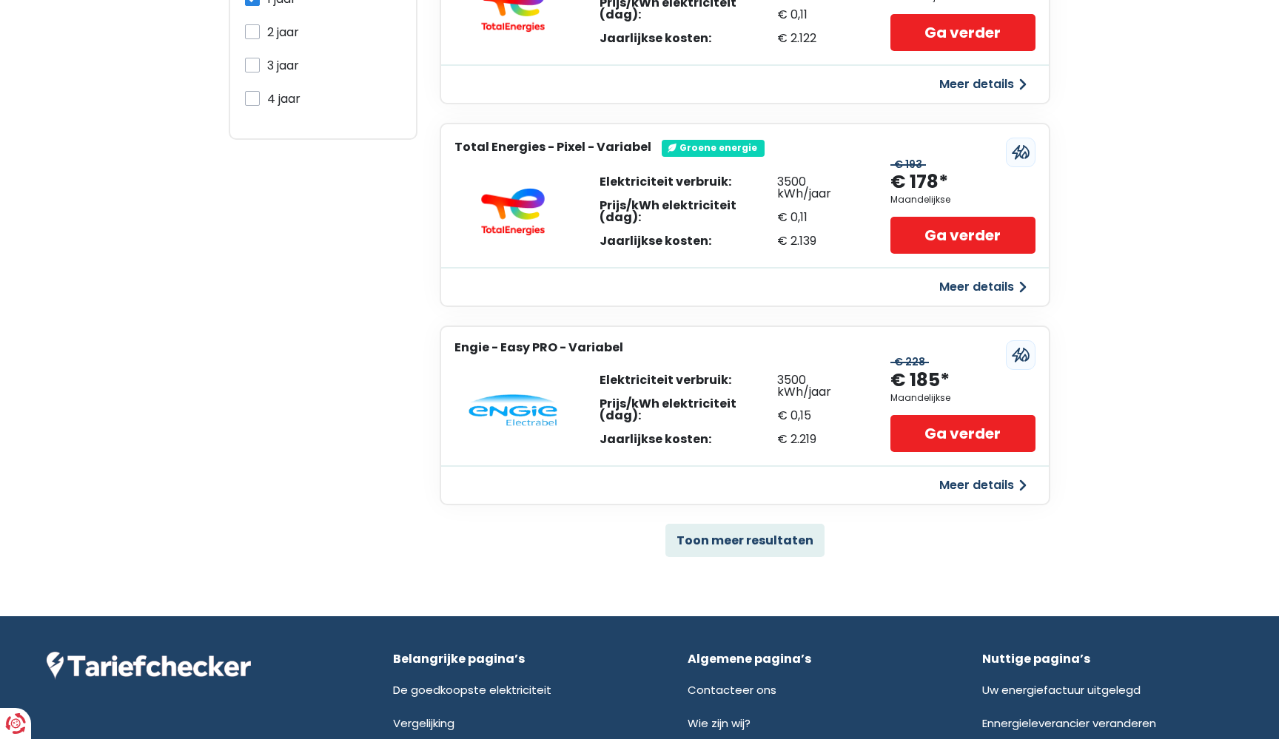
scroll to position [875, 0]
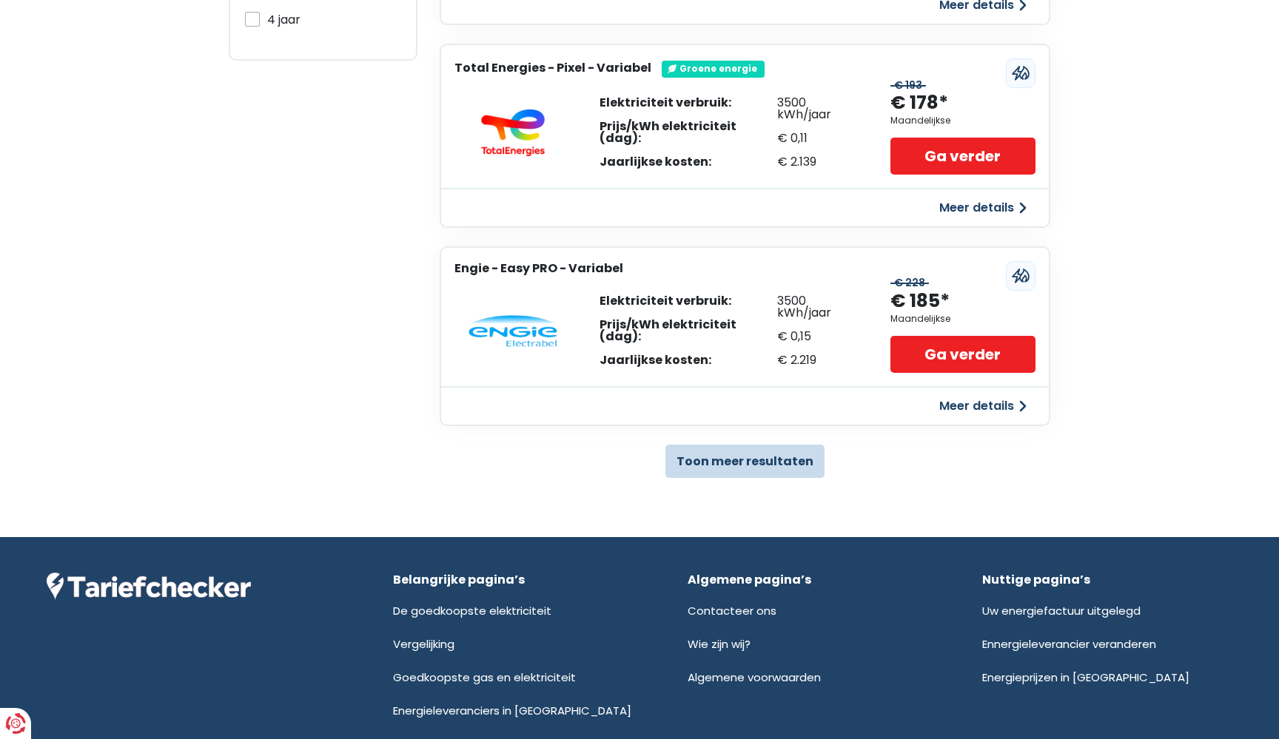
click at [716, 448] on button "Toon meer resultaten" at bounding box center [744, 461] width 159 height 33
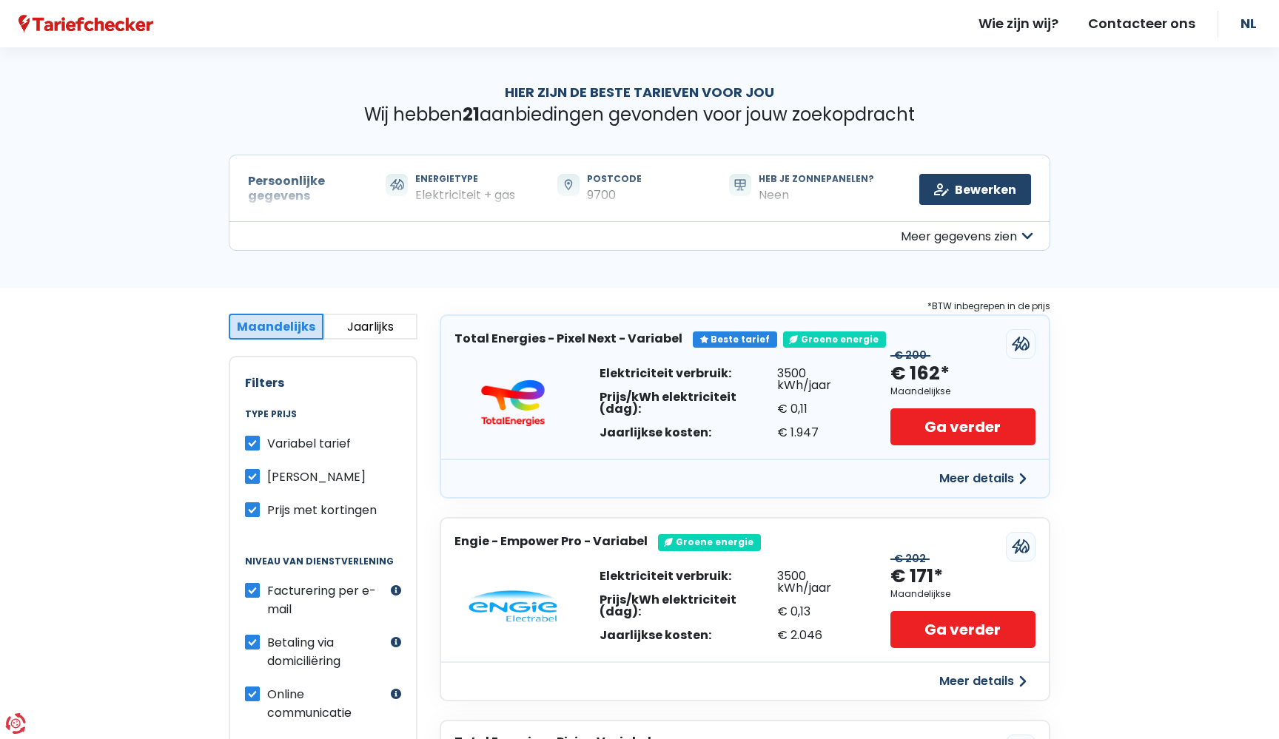
scroll to position [0, 0]
click at [267, 502] on label "Prijs met kortingen" at bounding box center [322, 510] width 110 height 19
click at [253, 502] on input "Prijs met kortingen" at bounding box center [252, 508] width 15 height 15
checkbox input "false"
